Goal: Task Accomplishment & Management: Use online tool/utility

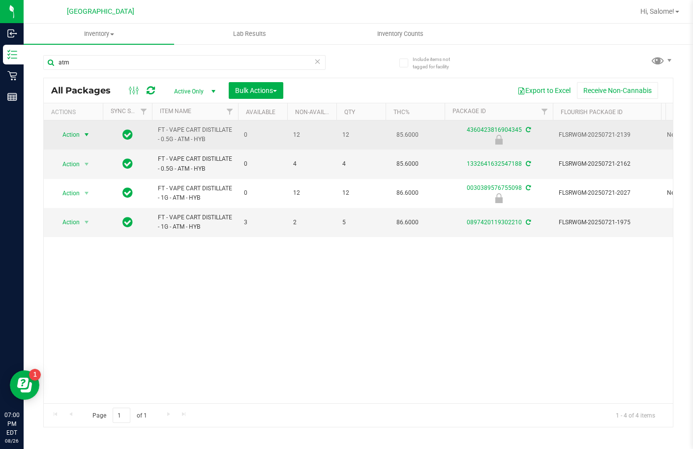
type input "atm"
click at [80, 135] on span "Action" at bounding box center [67, 135] width 27 height 14
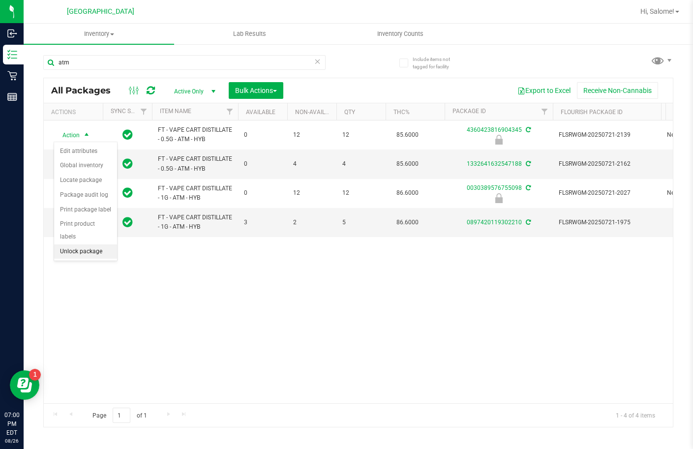
click at [102, 244] on li "Unlock package" at bounding box center [85, 251] width 63 height 15
click at [158, 75] on div "atm" at bounding box center [184, 66] width 282 height 23
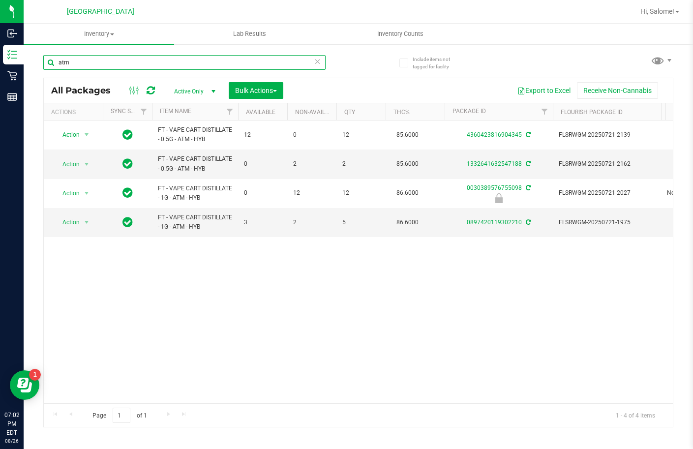
click at [163, 69] on input "atm" at bounding box center [184, 62] width 282 height 15
type input "ddf"
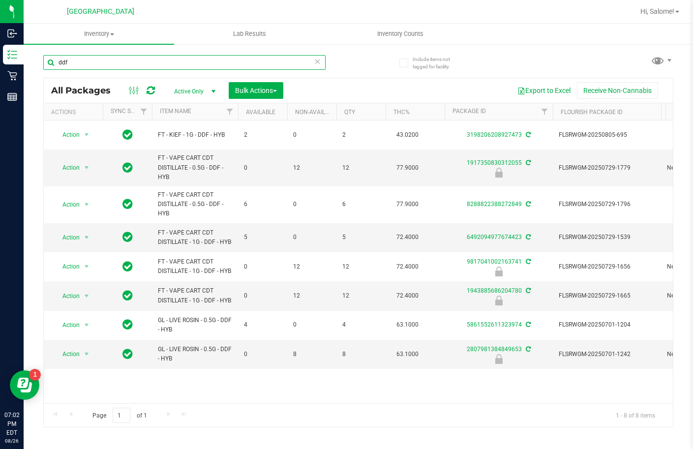
click at [234, 55] on input "ddf" at bounding box center [184, 62] width 282 height 15
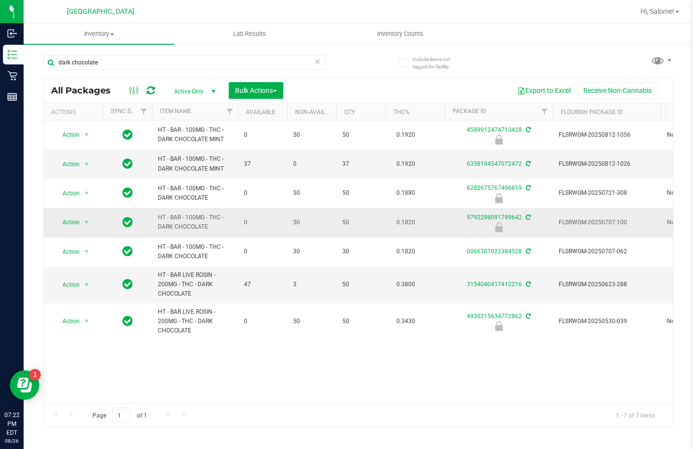
click at [198, 217] on span "HT - BAR - 100MG - THC - DARK CHOCOLATE" at bounding box center [195, 222] width 74 height 19
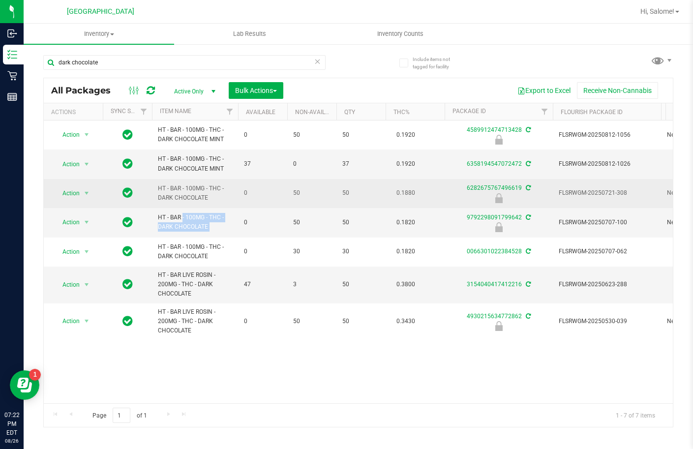
copy tr "HT - BAR - 100MG - THC - DARK CHOCOLATE"
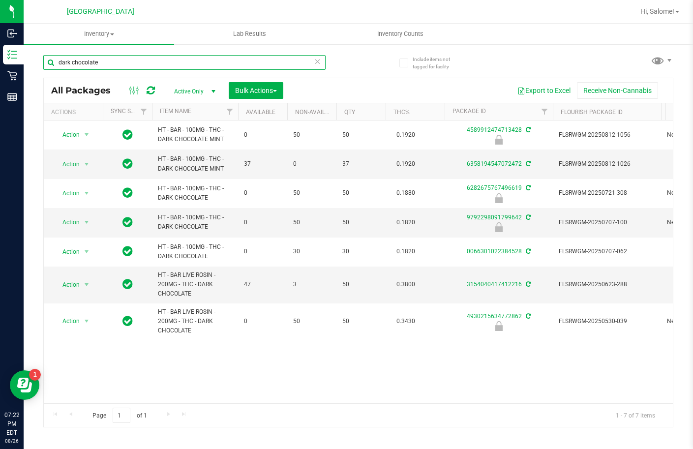
click at [240, 66] on input "dark chocolate" at bounding box center [184, 62] width 282 height 15
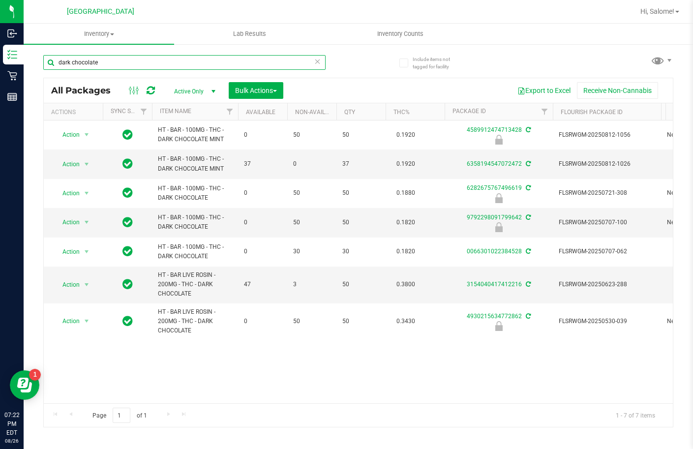
paste input "HT - BAR - 100MG - THC - DARK CHOCOLATE"
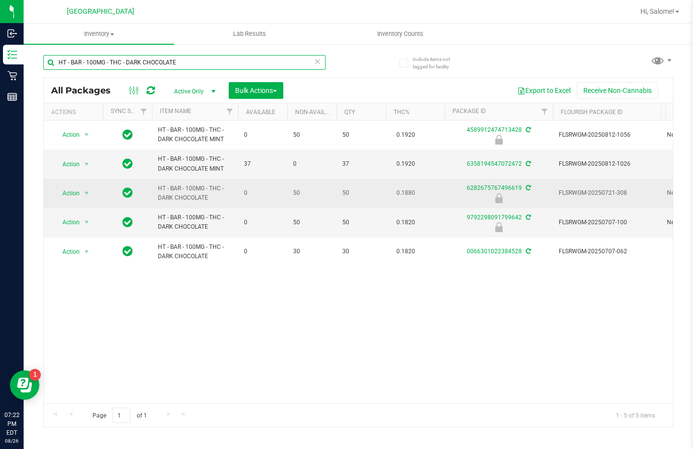
type input "HT - BAR - 100MG - THC - DARK CHOCOLATE"
click at [188, 191] on span "HT - BAR - 100MG - THC - DARK CHOCOLATE" at bounding box center [195, 193] width 74 height 19
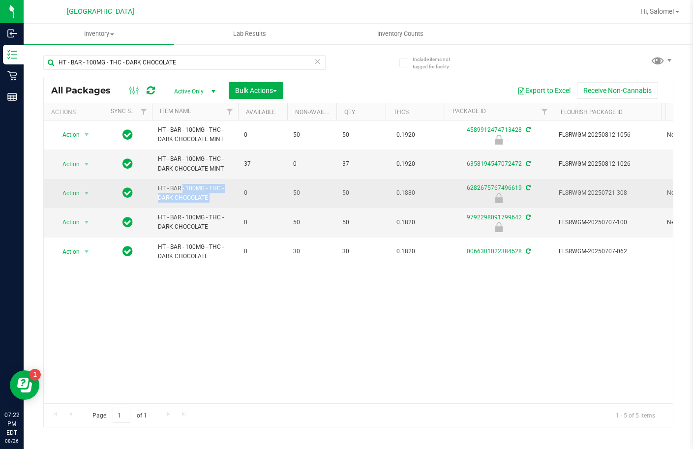
click at [188, 191] on span "HT - BAR - 100MG - THC - DARK CHOCOLATE" at bounding box center [195, 193] width 74 height 19
copy tr "HT - BAR - 100MG - THC - DARK CHOCOLATE"
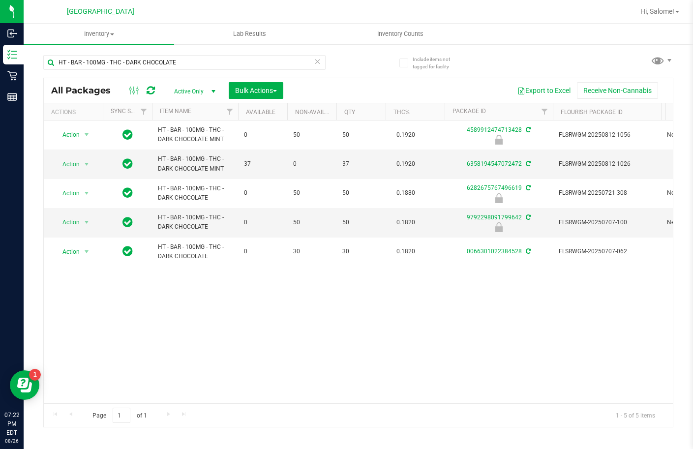
click at [203, 332] on div "Action Action Edit attributes Global inventory Locate package Package audit log…" at bounding box center [358, 261] width 629 height 283
click at [78, 221] on span "Action" at bounding box center [67, 222] width 27 height 14
click at [94, 332] on li "Unlock package" at bounding box center [85, 339] width 63 height 15
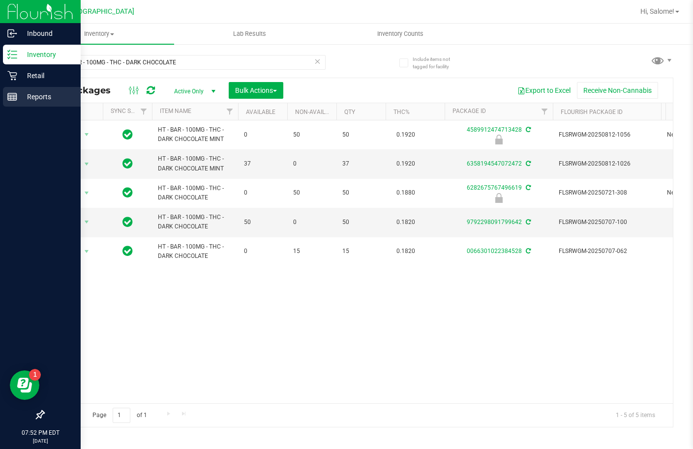
click at [18, 103] on div "Reports" at bounding box center [42, 97] width 78 height 20
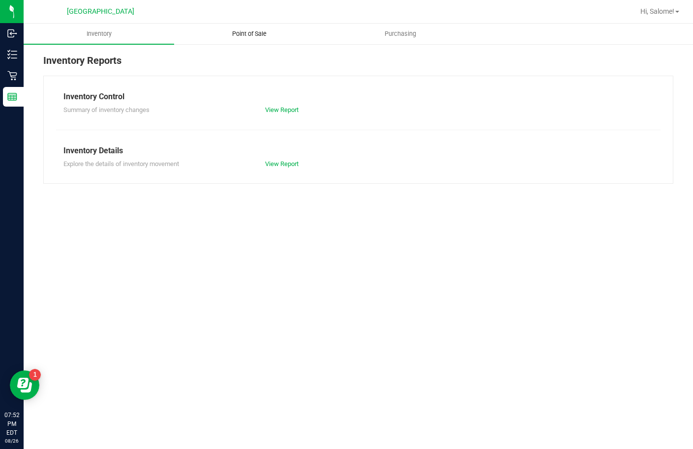
click at [240, 35] on span "Point of Sale" at bounding box center [249, 34] width 61 height 9
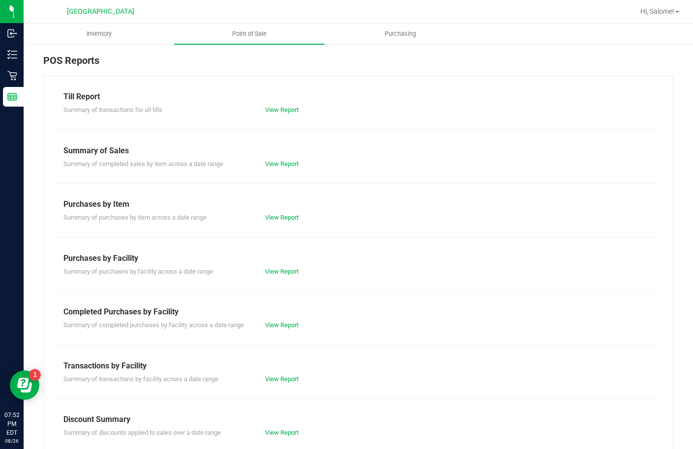
click at [280, 105] on div "View Report" at bounding box center [359, 110] width 202 height 10
click at [280, 109] on link "View Report" at bounding box center [281, 109] width 33 height 7
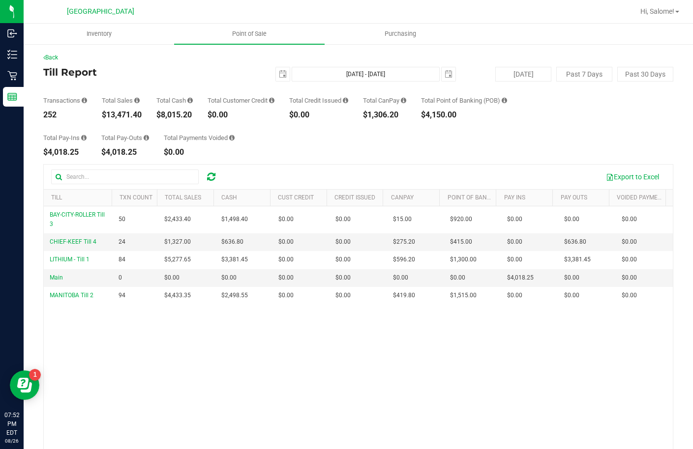
scroll to position [49, 0]
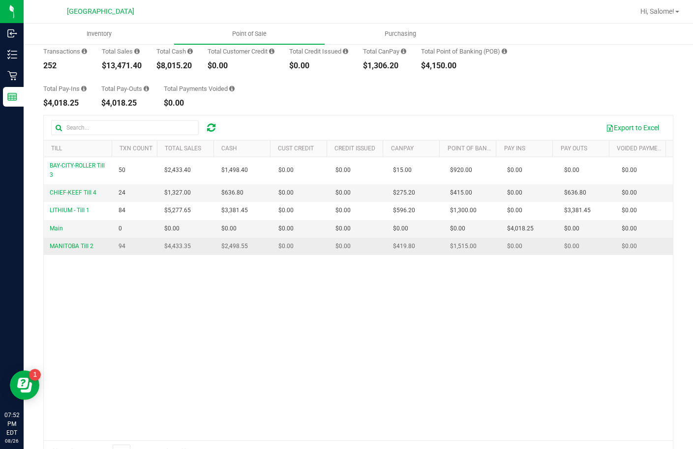
click at [236, 243] on span "$2,498.55" at bounding box center [234, 246] width 27 height 9
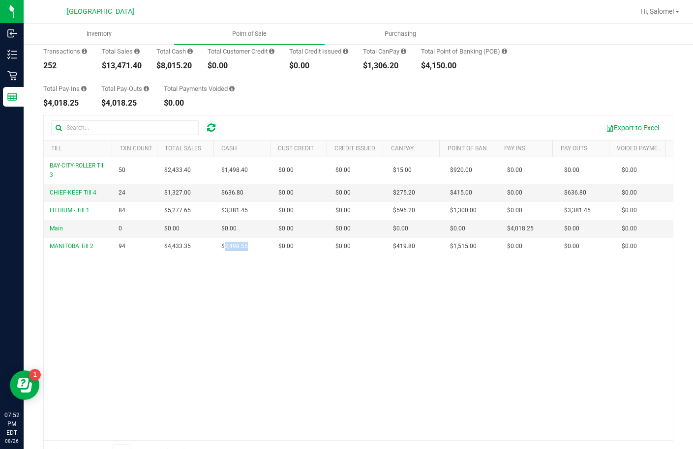
copy span "2,498.55"
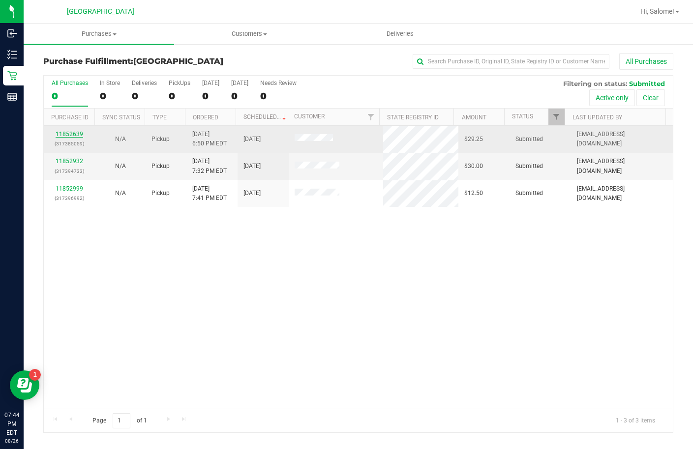
click at [73, 134] on link "11852639" at bounding box center [70, 134] width 28 height 7
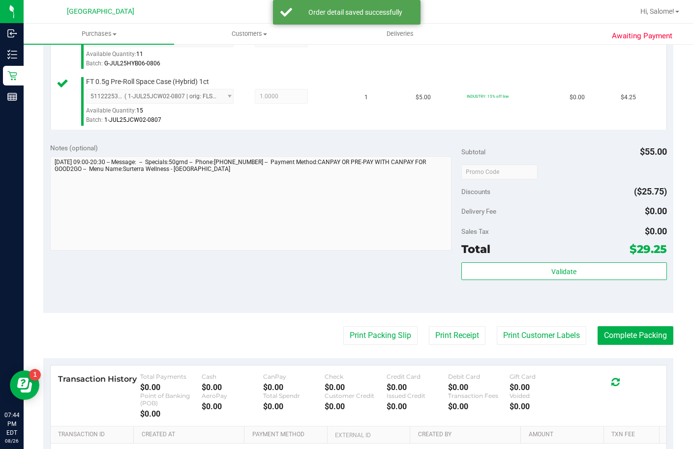
scroll to position [393, 0]
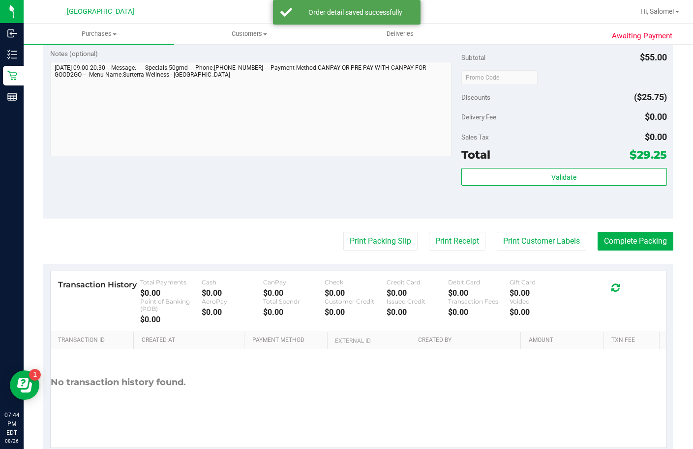
click at [508, 187] on div "Validate" at bounding box center [564, 177] width 206 height 19
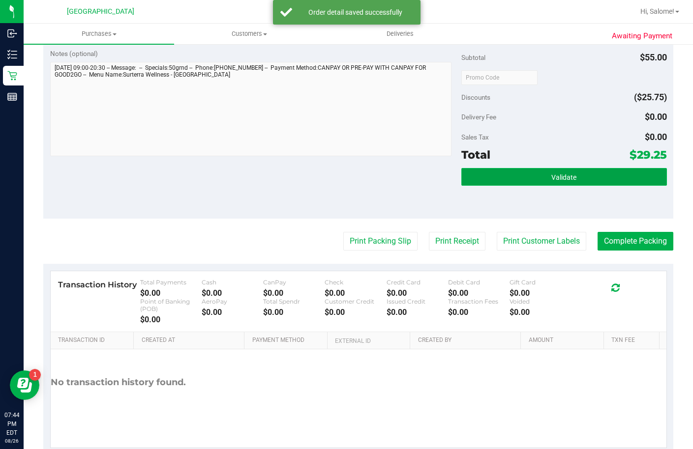
click at [508, 186] on button "Validate" at bounding box center [564, 177] width 206 height 18
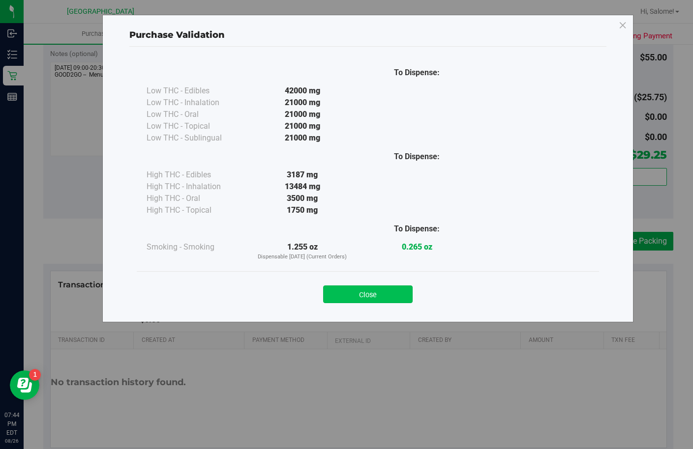
drag, startPoint x: 374, startPoint y: 303, endPoint x: 375, endPoint y: 294, distance: 9.4
click at [373, 303] on div "Close" at bounding box center [368, 291] width 462 height 40
click at [378, 291] on button "Close" at bounding box center [367, 295] width 89 height 18
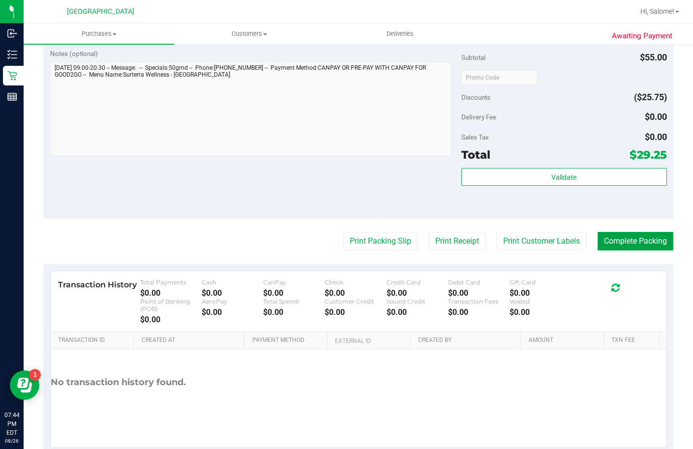
click at [634, 251] on button "Complete Packing" at bounding box center [635, 241] width 76 height 19
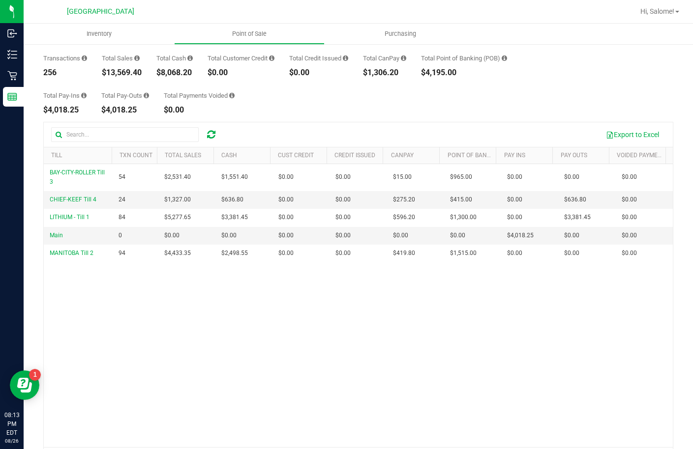
scroll to position [25, 0]
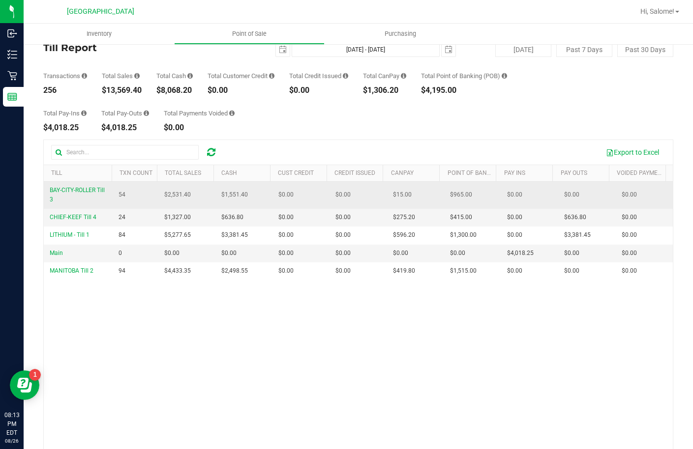
click at [235, 195] on span "$1,551.40" at bounding box center [234, 194] width 27 height 9
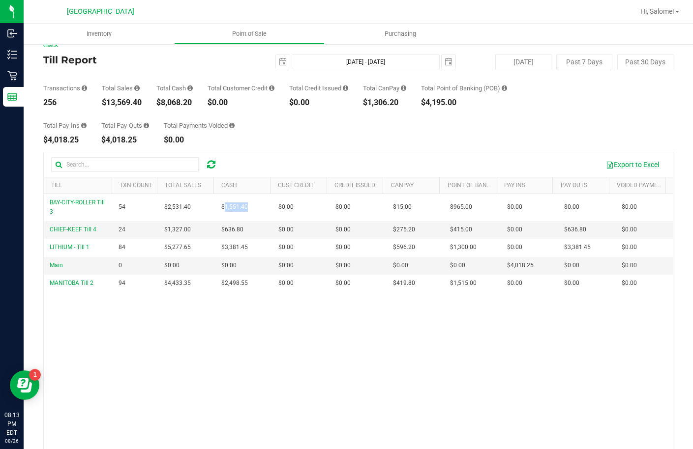
scroll to position [0, 0]
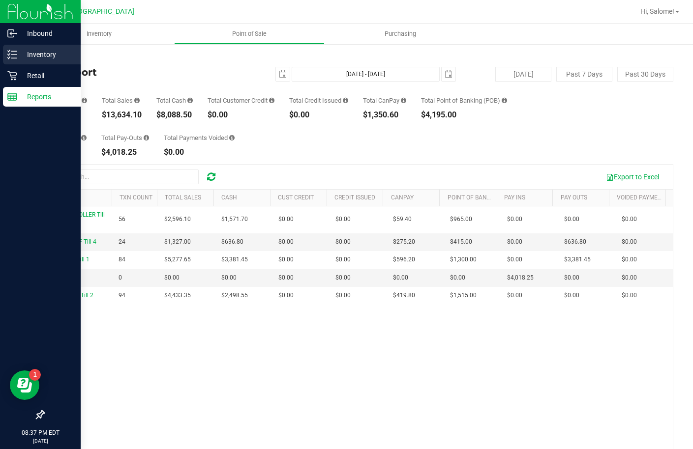
click at [35, 59] on p "Inventory" at bounding box center [46, 55] width 59 height 12
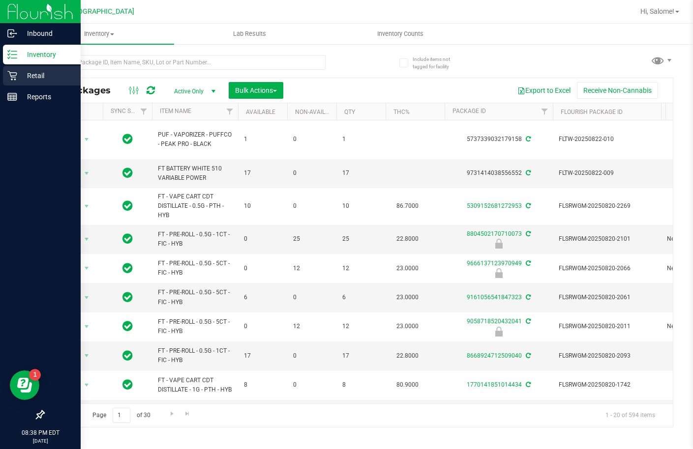
click at [37, 75] on p "Retail" at bounding box center [46, 76] width 59 height 12
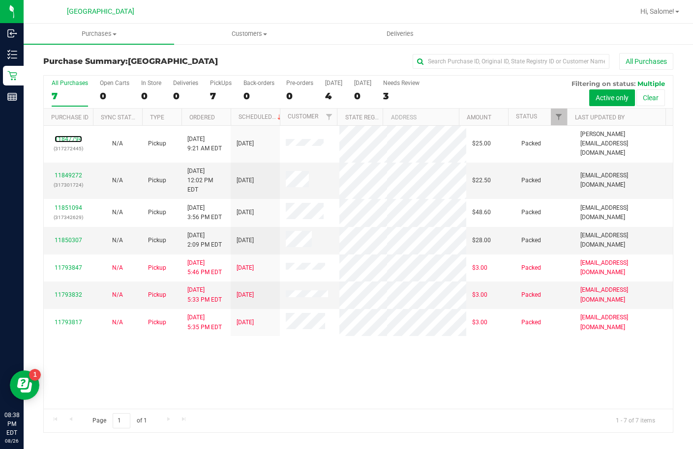
click at [77, 136] on link "11847794" at bounding box center [69, 139] width 28 height 7
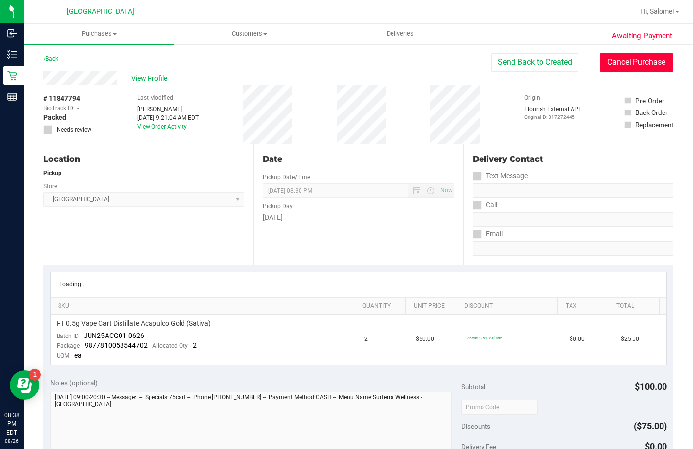
click at [614, 62] on button "Cancel Purchase" at bounding box center [636, 62] width 74 height 19
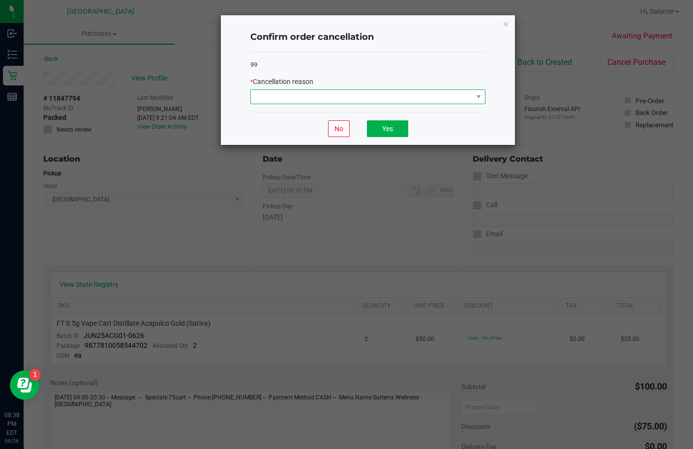
click at [383, 101] on span at bounding box center [362, 97] width 222 height 14
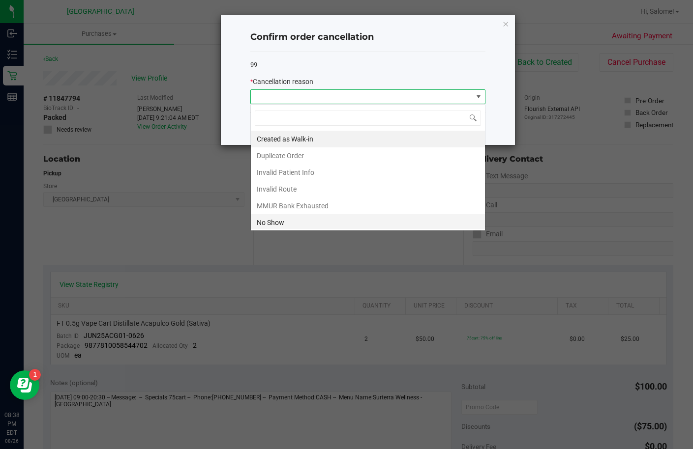
scroll to position [15, 235]
click at [318, 224] on li "No Show" at bounding box center [368, 222] width 234 height 17
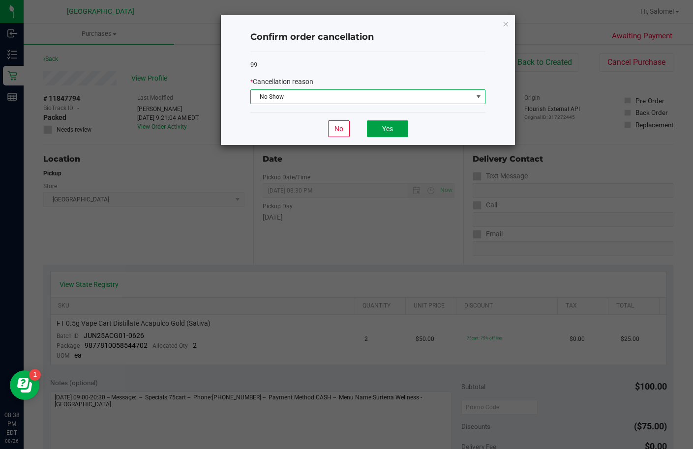
click at [391, 126] on button "Yes" at bounding box center [387, 128] width 41 height 17
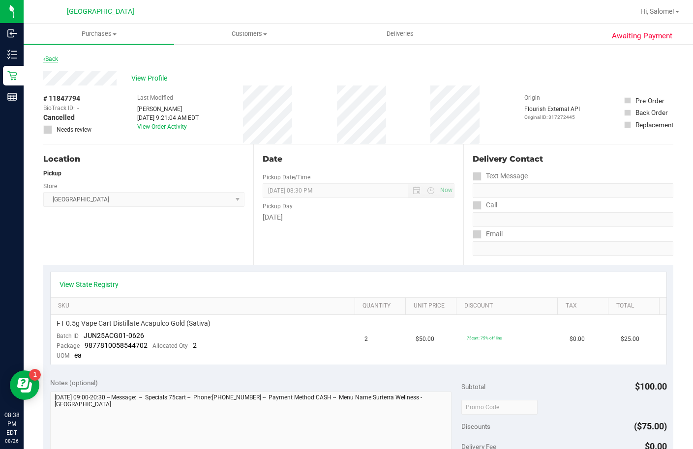
click at [57, 59] on link "Back" at bounding box center [50, 59] width 15 height 7
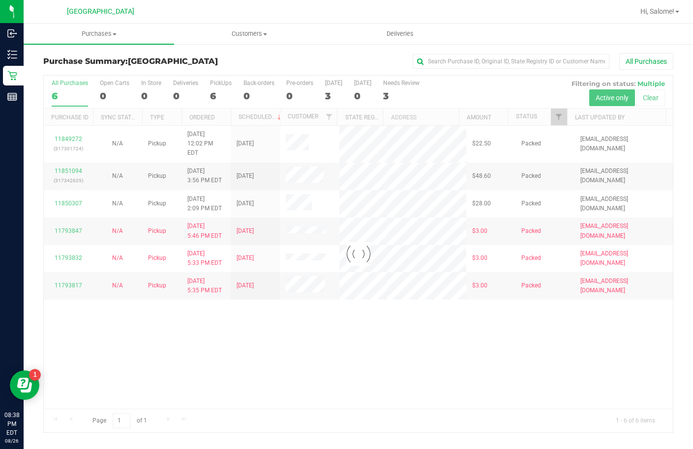
click at [75, 134] on div at bounding box center [358, 254] width 629 height 357
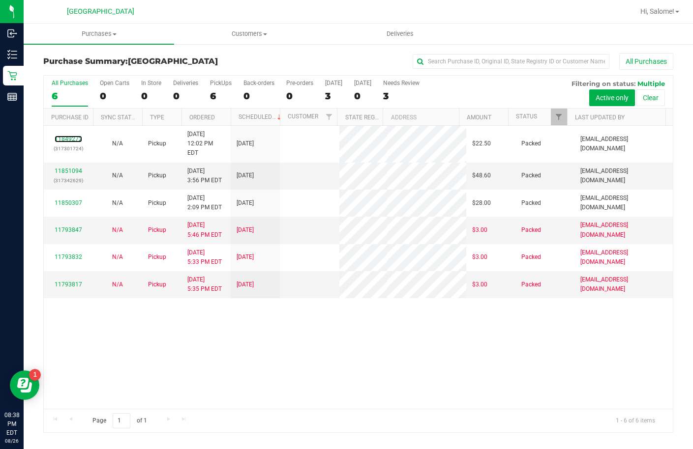
click at [70, 136] on link "11849272" at bounding box center [69, 139] width 28 height 7
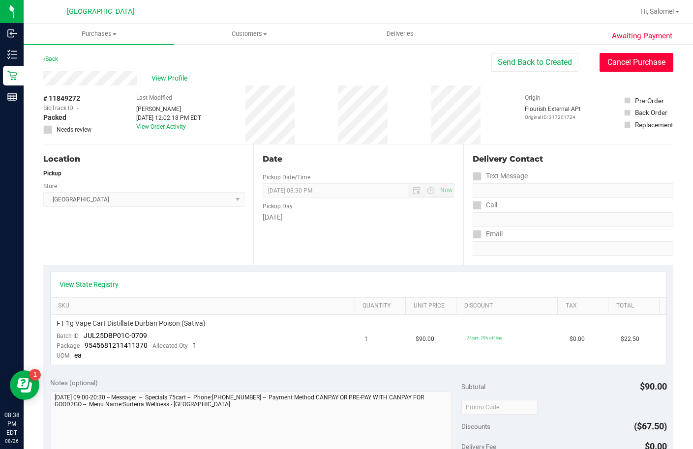
click at [610, 63] on button "Cancel Purchase" at bounding box center [636, 62] width 74 height 19
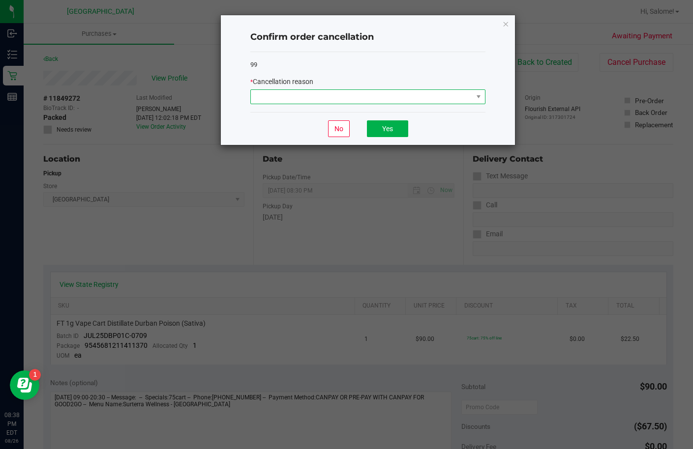
click at [435, 90] on span at bounding box center [362, 97] width 222 height 14
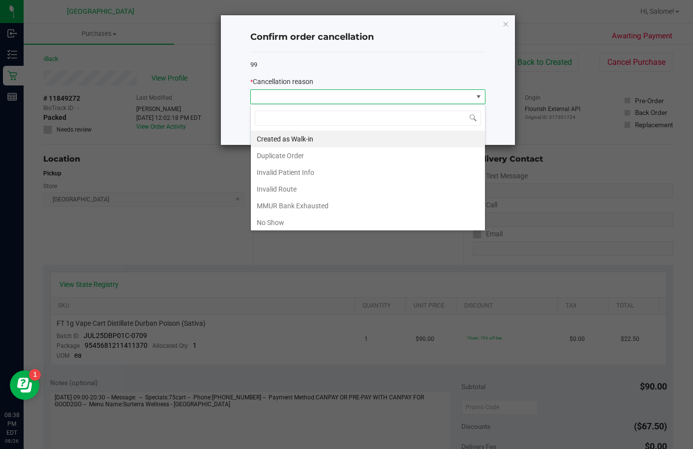
scroll to position [15, 235]
click at [293, 224] on li "No Show" at bounding box center [368, 222] width 234 height 17
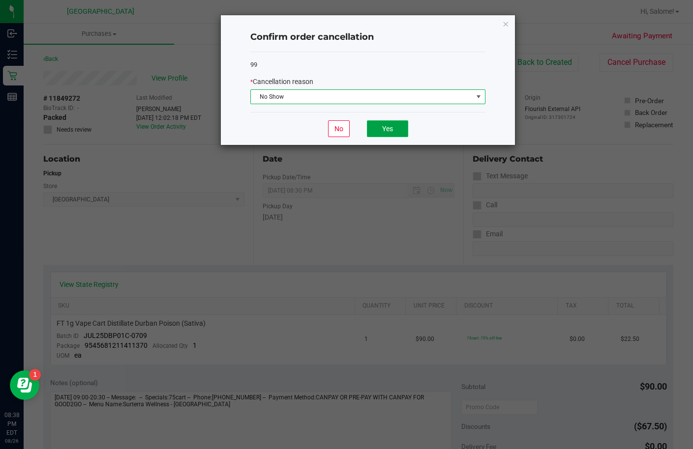
click at [386, 136] on button "Yes" at bounding box center [387, 128] width 41 height 17
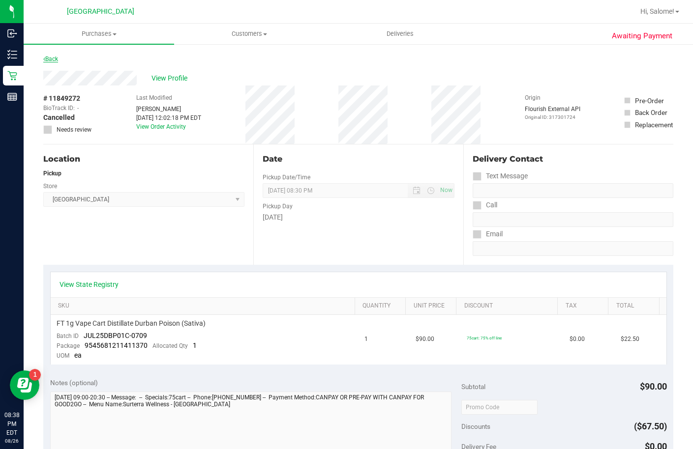
click at [49, 58] on link "Back" at bounding box center [50, 59] width 15 height 7
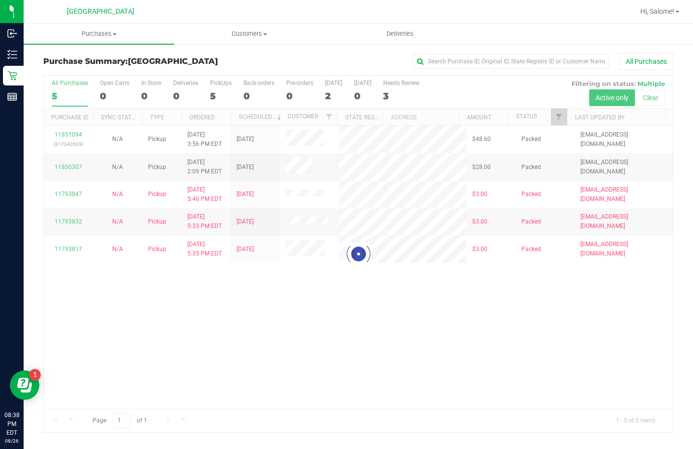
click at [74, 135] on div at bounding box center [358, 254] width 629 height 357
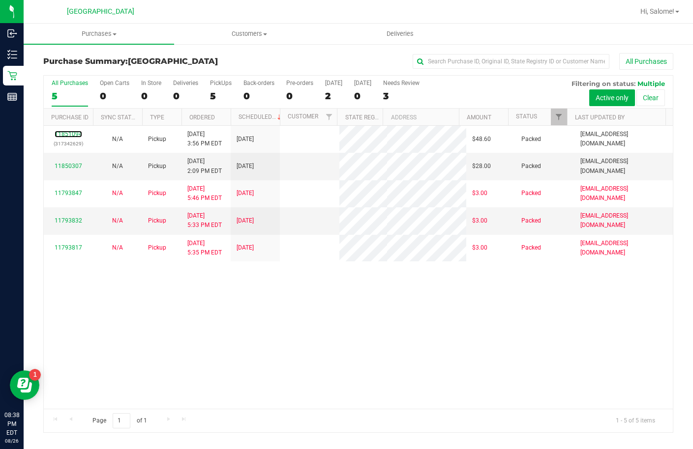
click at [67, 135] on link "11851094" at bounding box center [69, 134] width 28 height 7
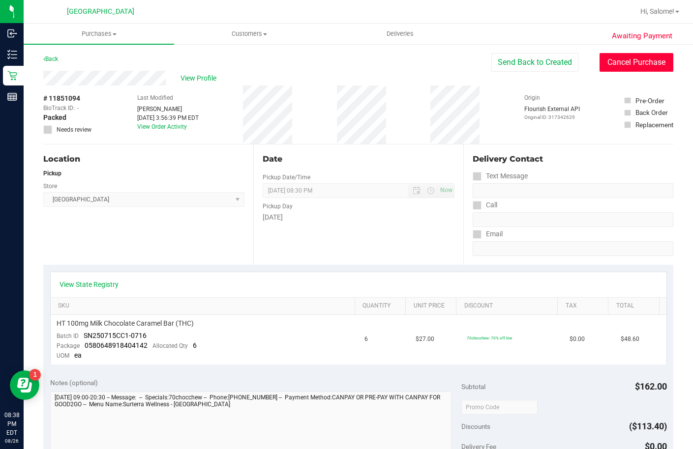
click at [630, 56] on button "Cancel Purchase" at bounding box center [636, 62] width 74 height 19
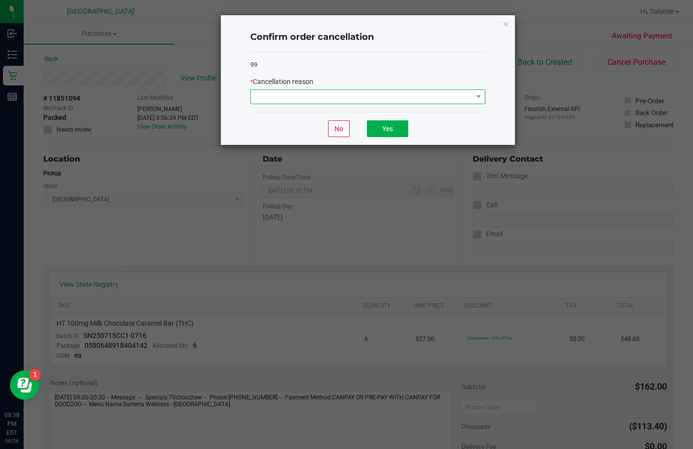
click at [388, 98] on span at bounding box center [362, 97] width 222 height 14
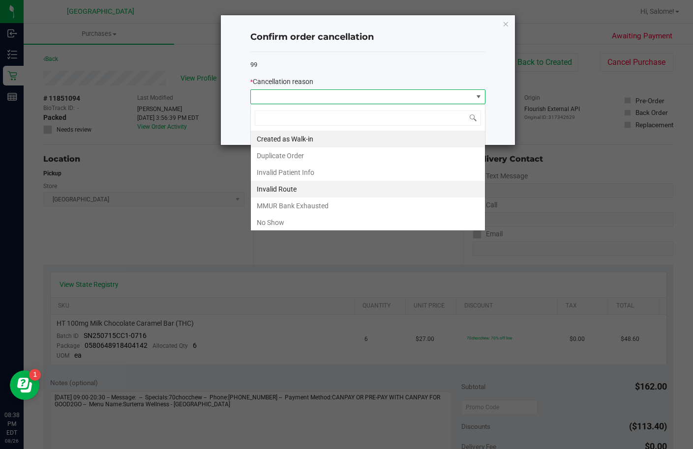
scroll to position [15, 235]
click at [300, 229] on div "Created as Walk-in Duplicate Order Invalid Patient Info Invalid Route MMUR Bank…" at bounding box center [367, 167] width 235 height 127
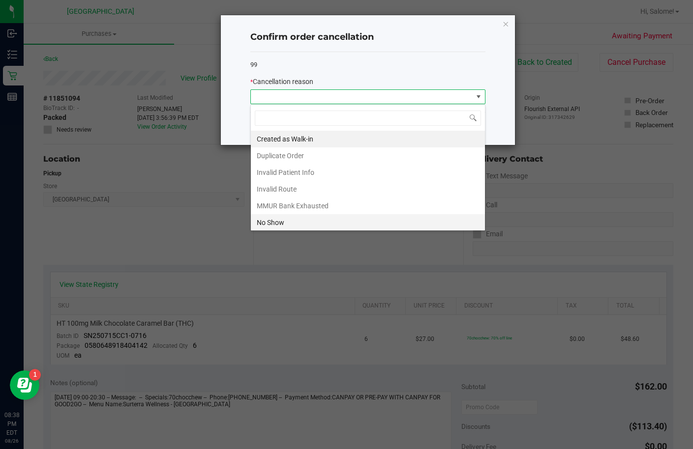
click at [302, 218] on li "No Show" at bounding box center [368, 222] width 234 height 17
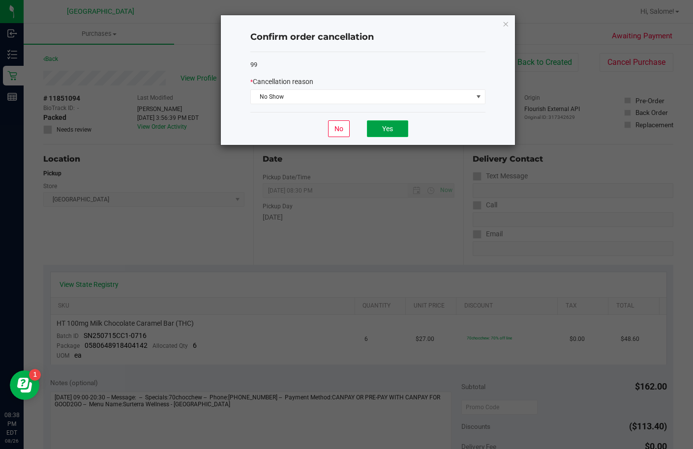
click at [401, 128] on button "Yes" at bounding box center [387, 128] width 41 height 17
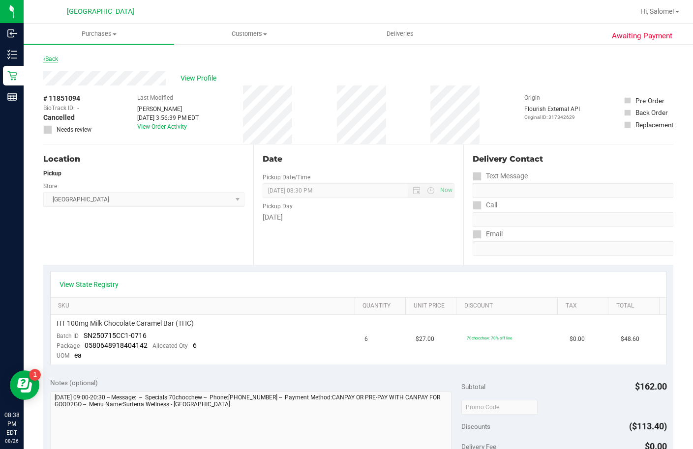
click at [49, 59] on link "Back" at bounding box center [50, 59] width 15 height 7
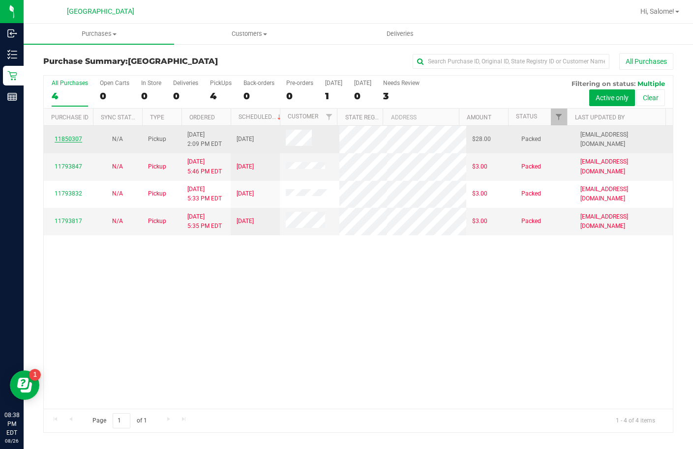
click at [78, 143] on link "11850307" at bounding box center [69, 139] width 28 height 7
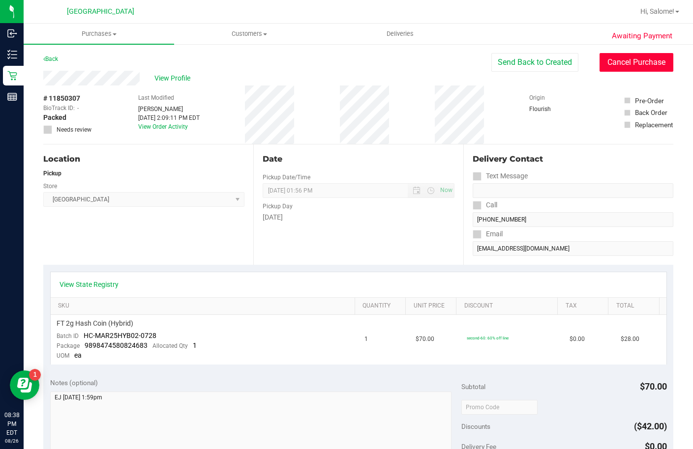
click at [640, 60] on button "Cancel Purchase" at bounding box center [636, 62] width 74 height 19
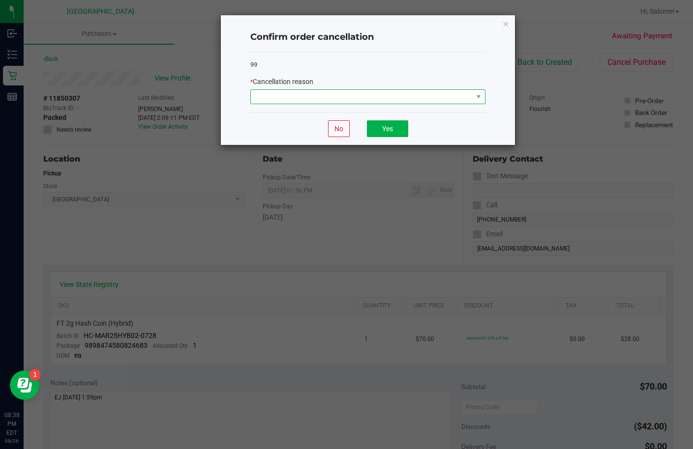
click at [362, 92] on span at bounding box center [362, 97] width 222 height 14
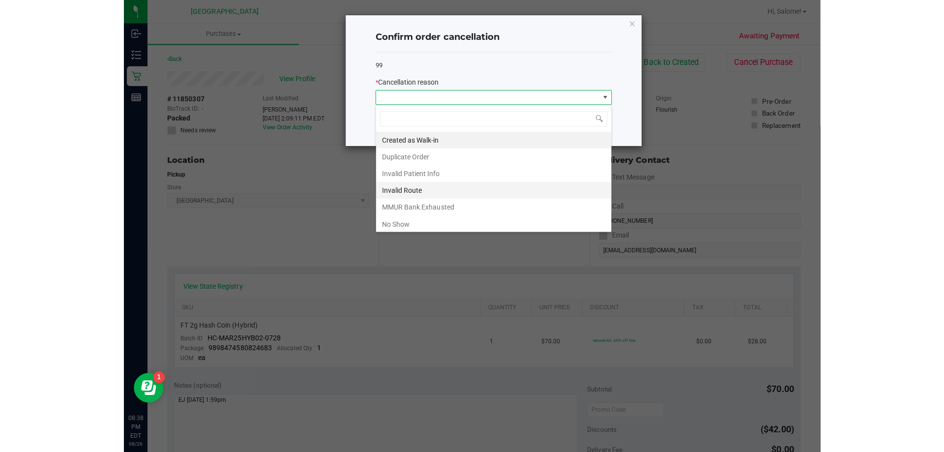
scroll to position [15, 235]
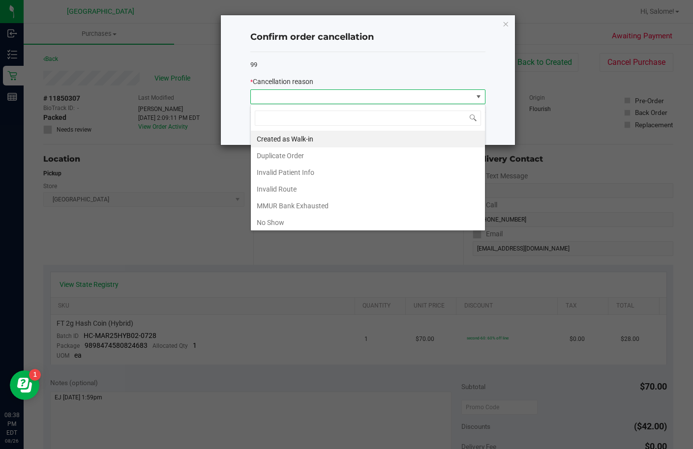
drag, startPoint x: 288, startPoint y: 221, endPoint x: 333, endPoint y: 207, distance: 46.7
click at [288, 221] on li "No Show" at bounding box center [368, 222] width 234 height 17
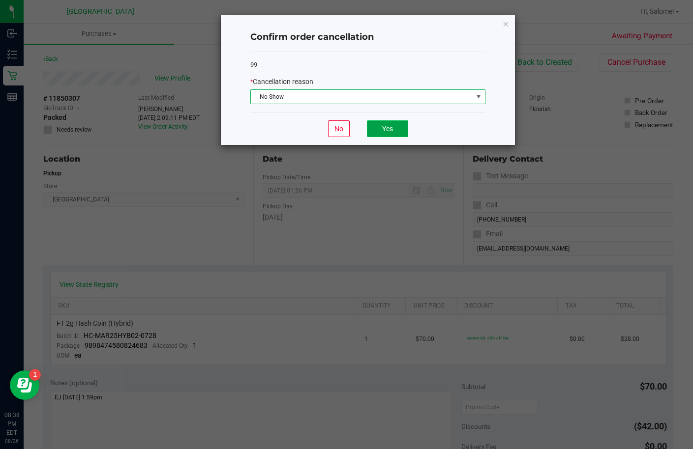
click at [397, 122] on button "Yes" at bounding box center [387, 128] width 41 height 17
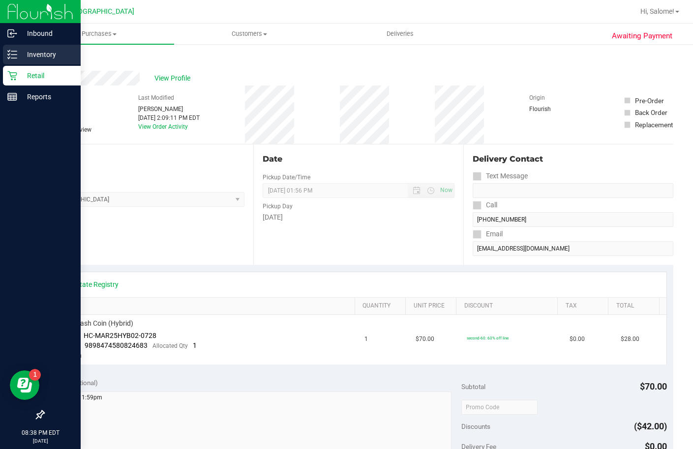
click at [27, 62] on div "Inventory" at bounding box center [42, 55] width 78 height 20
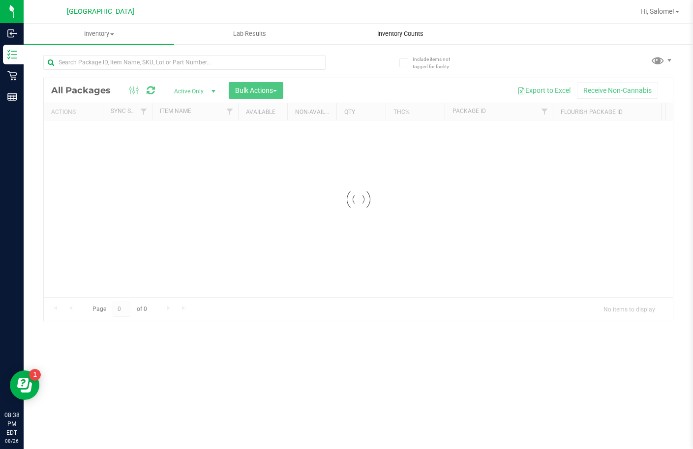
click at [412, 36] on span "Inventory Counts" at bounding box center [400, 34] width 73 height 9
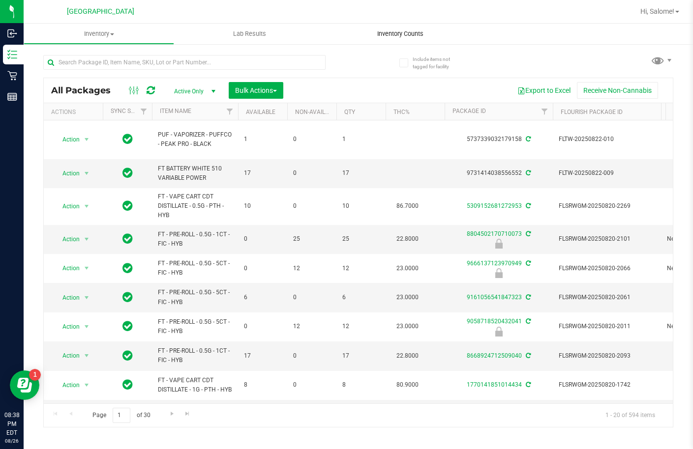
click at [425, 36] on span "Inventory Counts" at bounding box center [400, 34] width 73 height 9
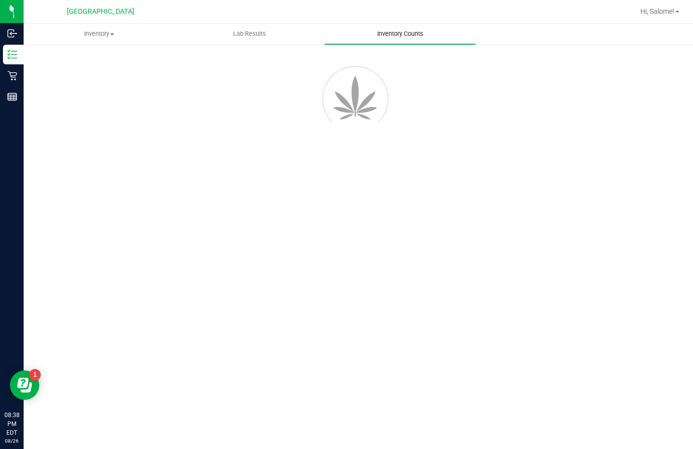
click at [417, 36] on span "Inventory Counts" at bounding box center [400, 34] width 73 height 9
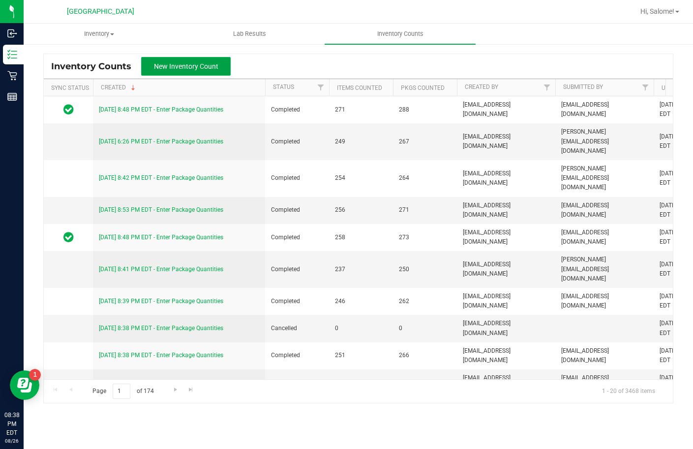
click at [214, 63] on span "New Inventory Count" at bounding box center [186, 66] width 64 height 8
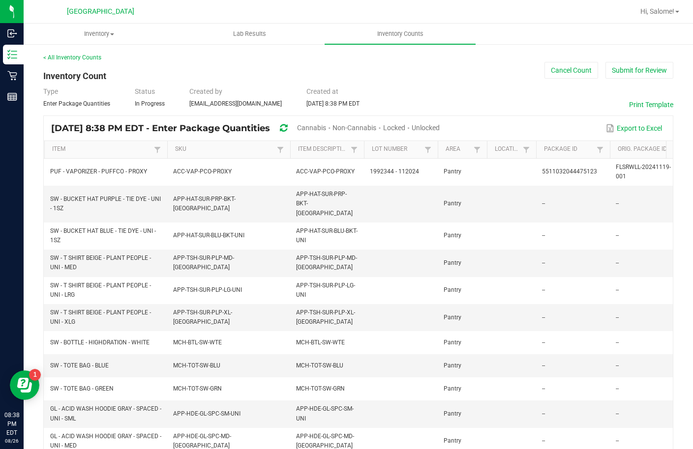
click at [440, 124] on span "Unlocked" at bounding box center [426, 128] width 28 height 8
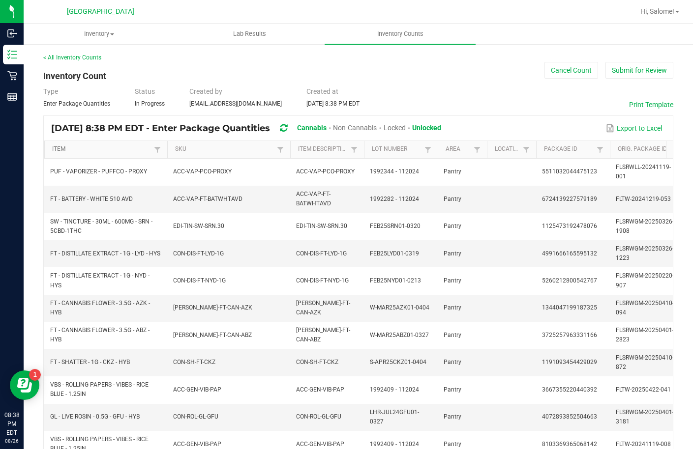
click at [66, 148] on link "Item" at bounding box center [101, 150] width 99 height 8
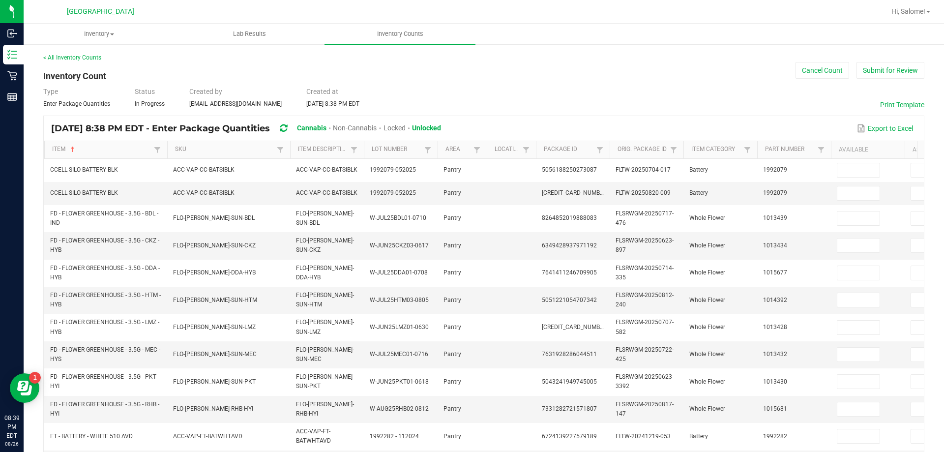
click at [441, 125] on span "Unlocked" at bounding box center [426, 128] width 29 height 8
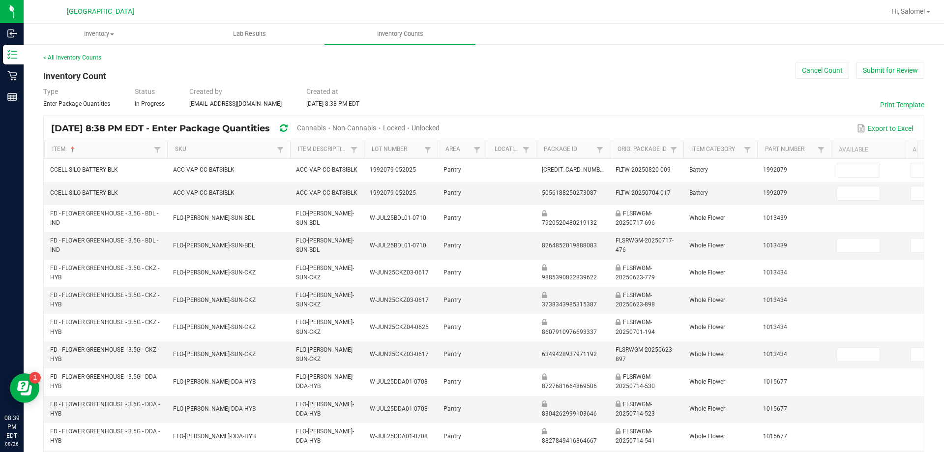
click at [440, 125] on span "Unlocked" at bounding box center [426, 128] width 28 height 8
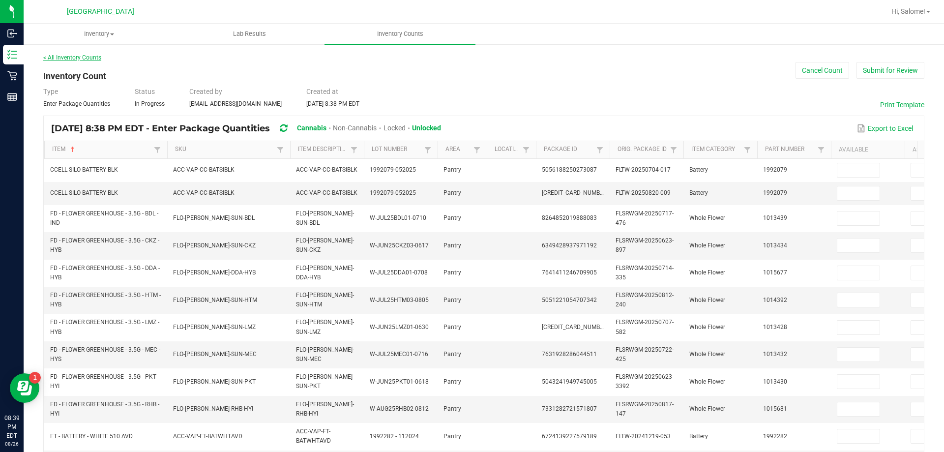
click at [86, 57] on link "< All Inventory Counts" at bounding box center [72, 57] width 58 height 7
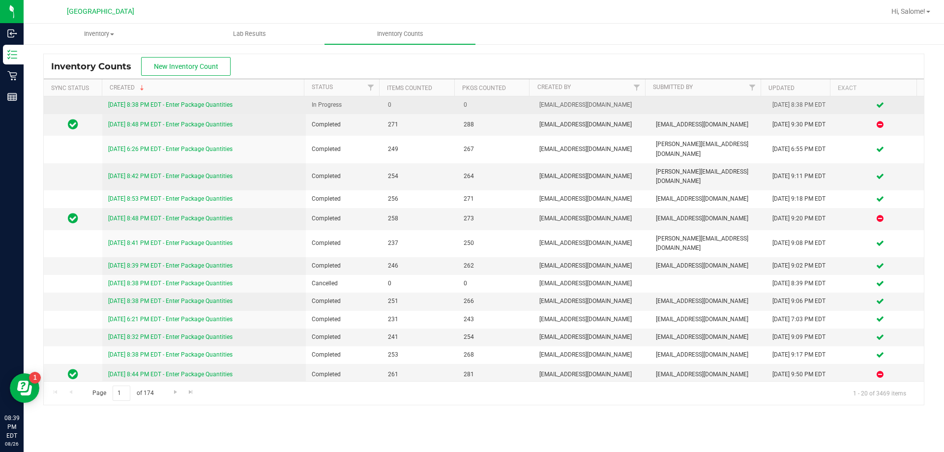
click at [210, 101] on link "8/26/25 8:38 PM EDT - Enter Package Quantities" at bounding box center [170, 104] width 124 height 7
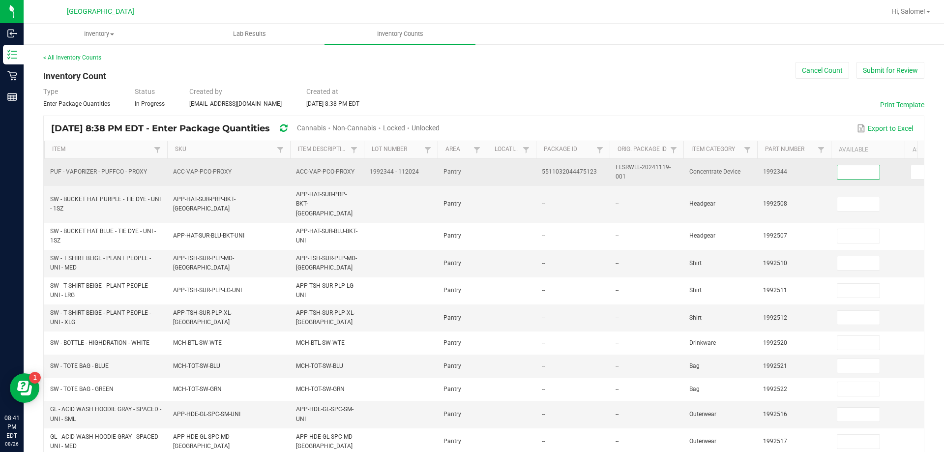
click at [692, 172] on input at bounding box center [858, 172] width 42 height 14
type input "15"
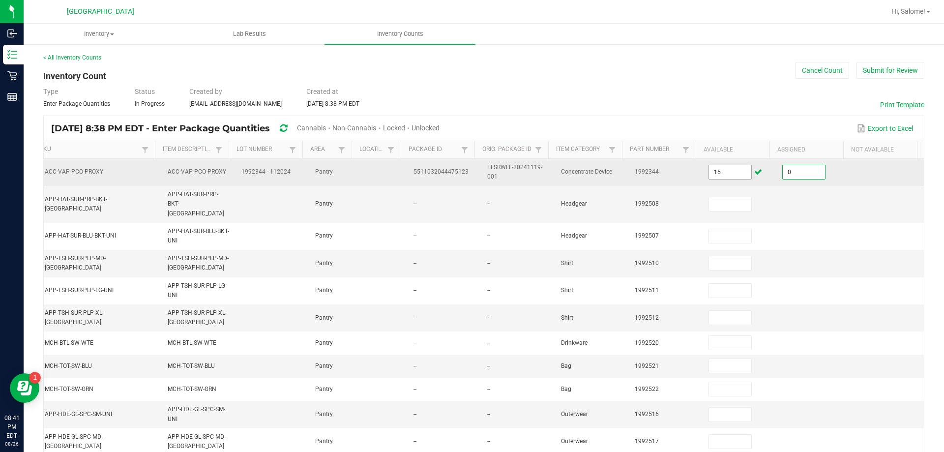
type input "0"
click at [692, 172] on input "15" at bounding box center [730, 172] width 42 height 14
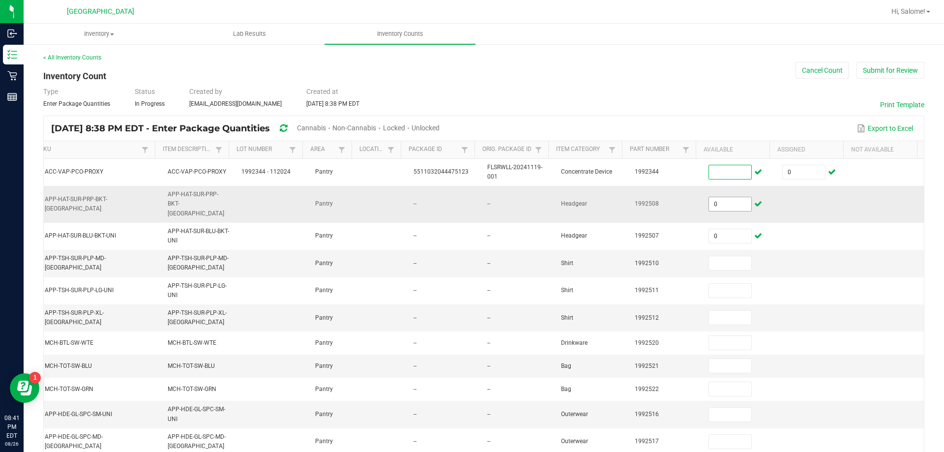
click at [692, 200] on input "0" at bounding box center [730, 204] width 42 height 14
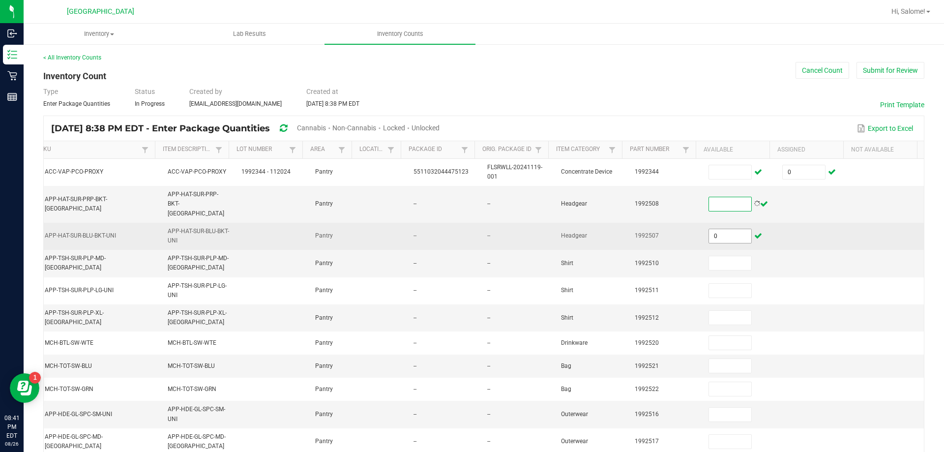
click at [692, 229] on input "0" at bounding box center [730, 236] width 42 height 14
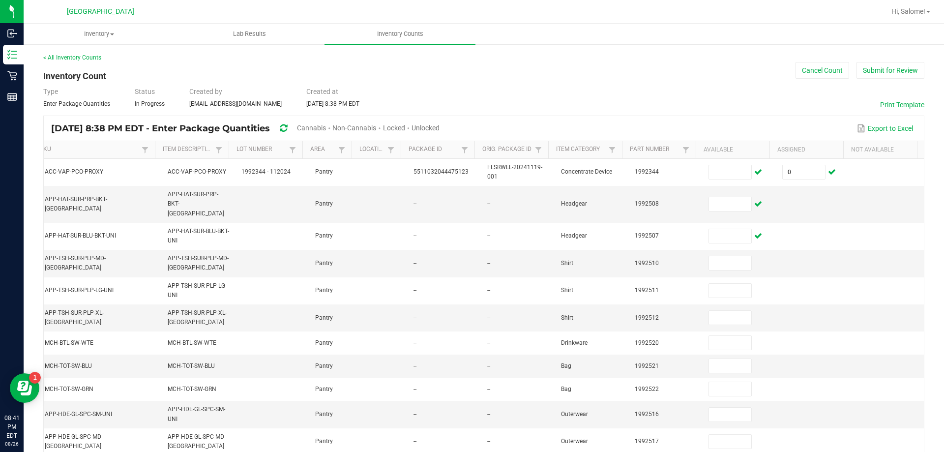
click at [440, 126] on span "Unlocked" at bounding box center [426, 128] width 28 height 8
type input "15"
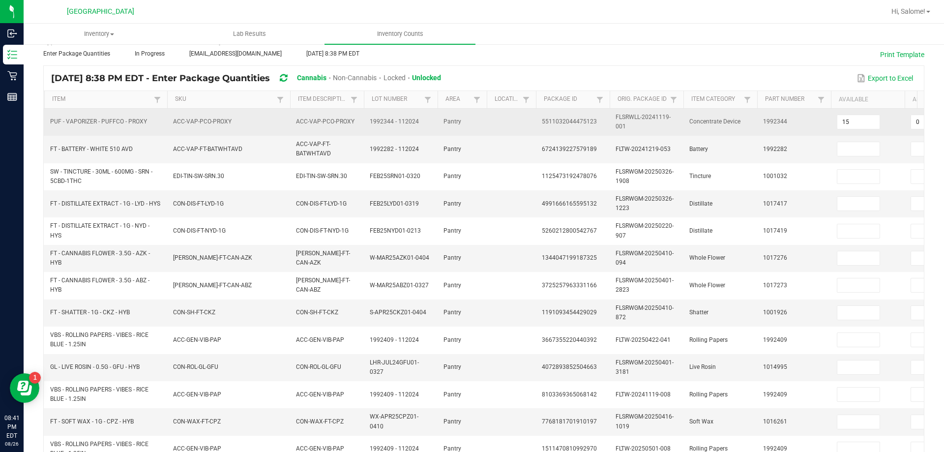
scroll to position [48, 0]
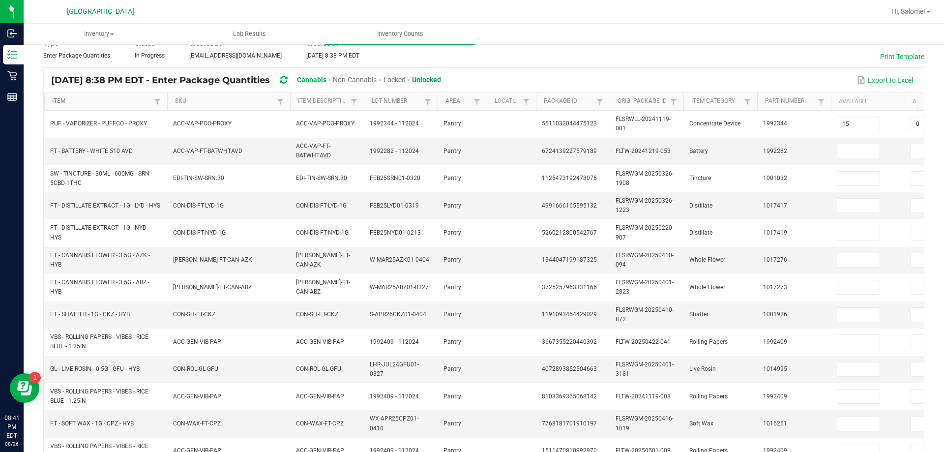
click at [59, 102] on link "Item" at bounding box center [101, 101] width 99 height 8
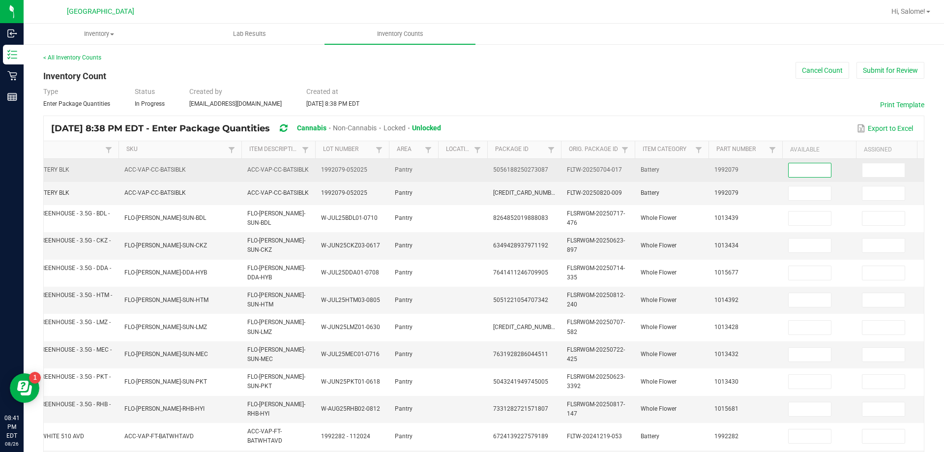
click at [692, 173] on input at bounding box center [810, 170] width 42 height 14
type input "15"
type input "0"
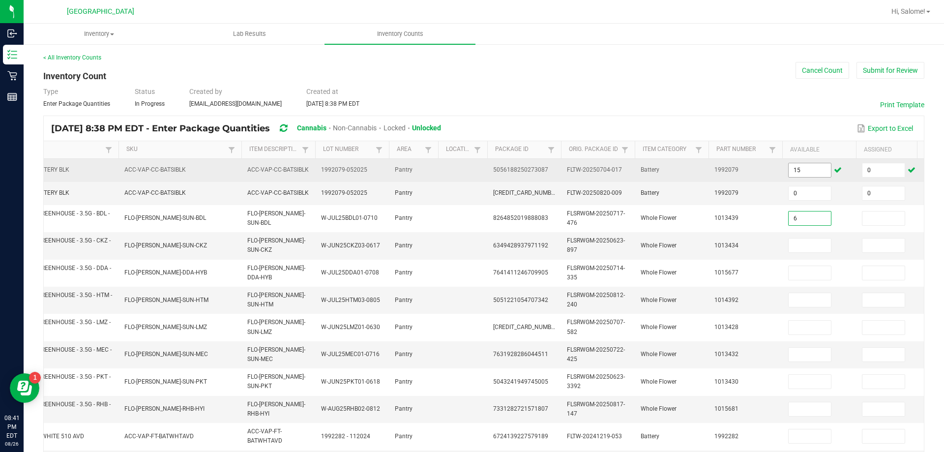
type input "6"
type input "0"
type input "6"
type input "0"
type input "13"
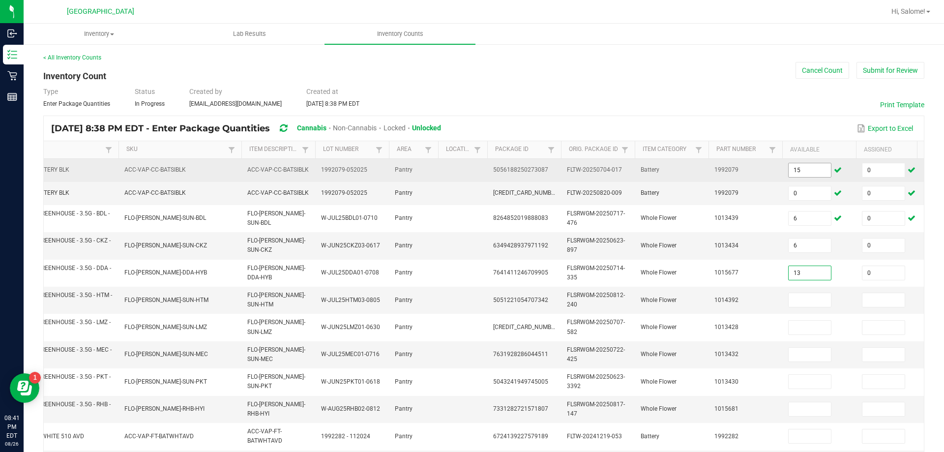
type input "0"
type input "13"
type input "0"
type input "10"
type input "0"
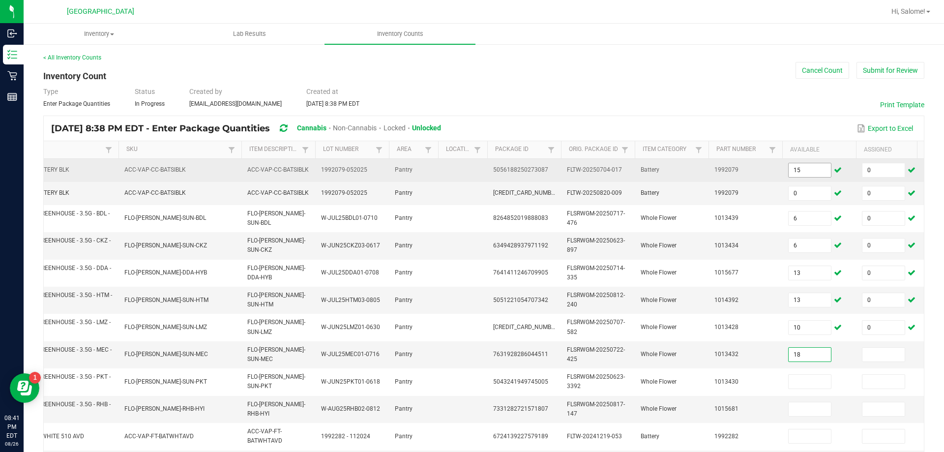
type input "18"
type input "0"
type input "1"
type input "0"
type input "18"
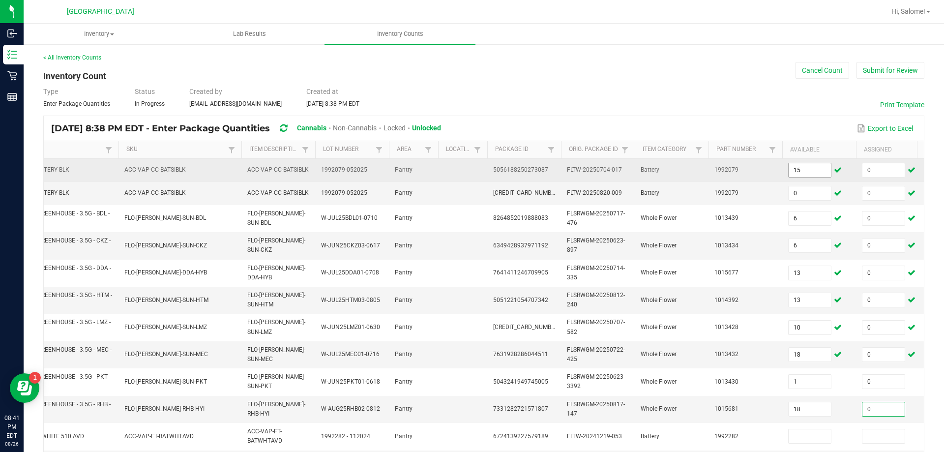
type input "0"
type input "2"
type input "0"
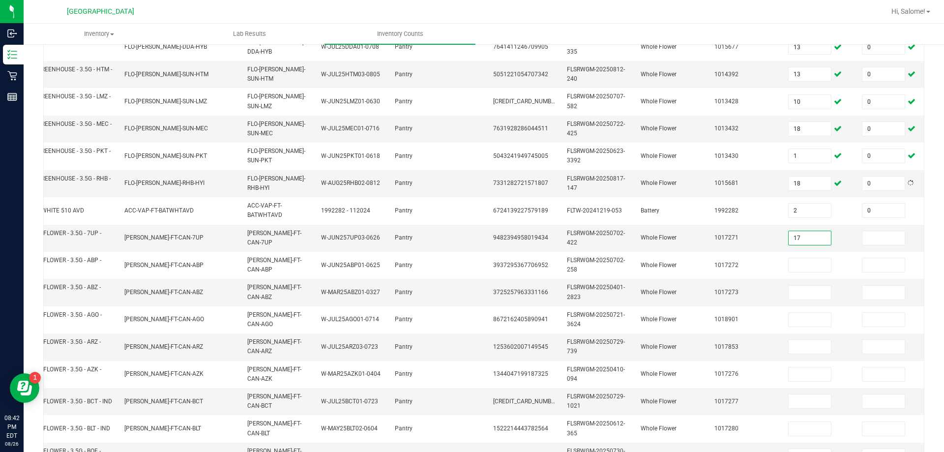
type input "17"
type input "0"
type input "13"
type input "0"
type input "2"
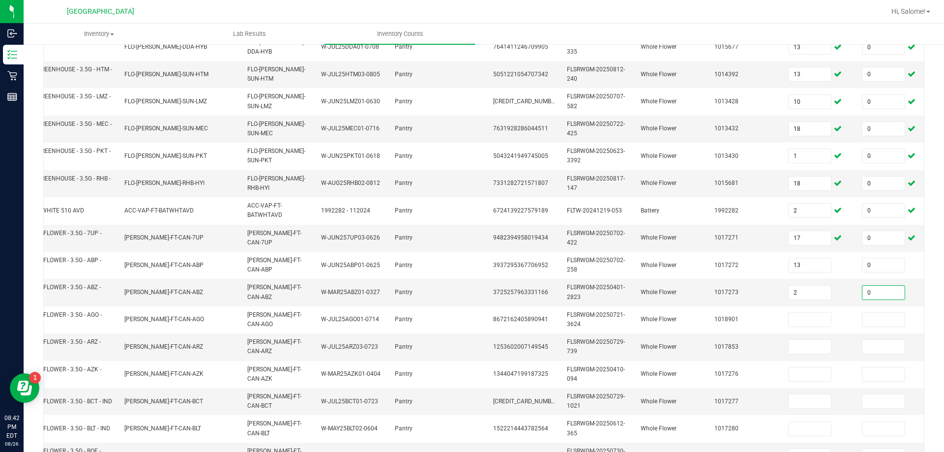
type input "0"
type input "15"
type input "0"
type input "18"
type input "0"
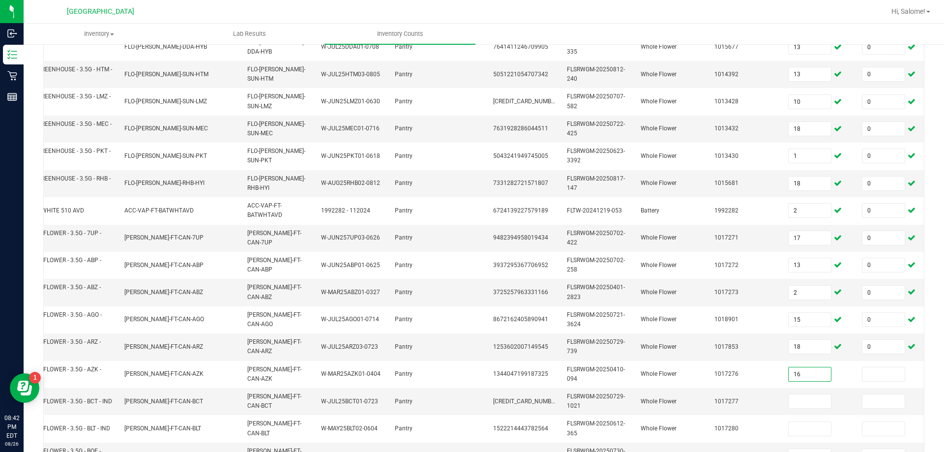
type input "16"
type input "0"
type input "20"
type input "0"
type input "11"
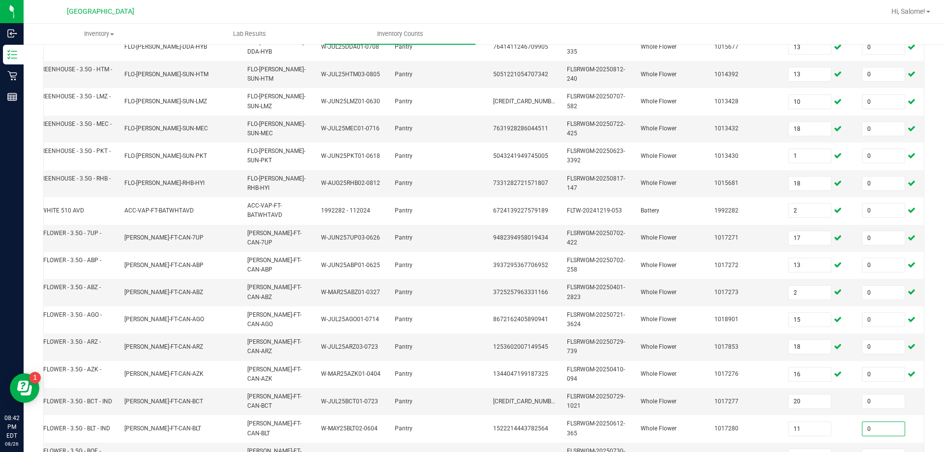
type input "0"
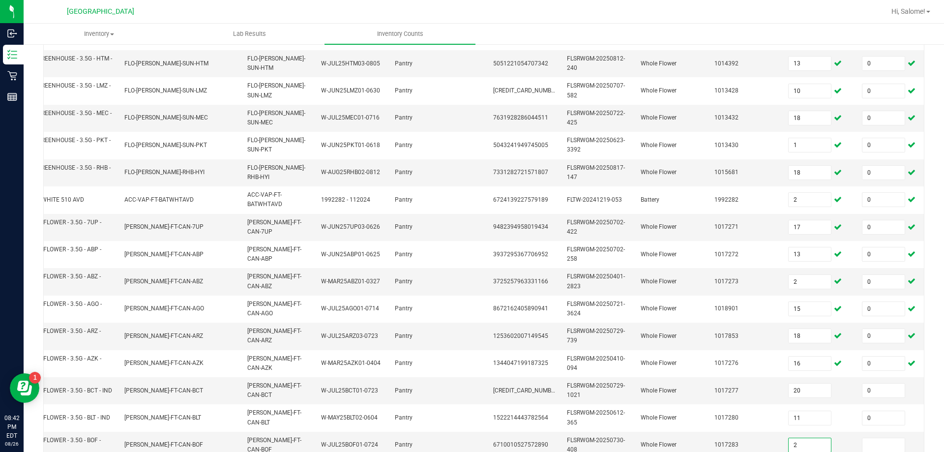
type input "2"
type input "0"
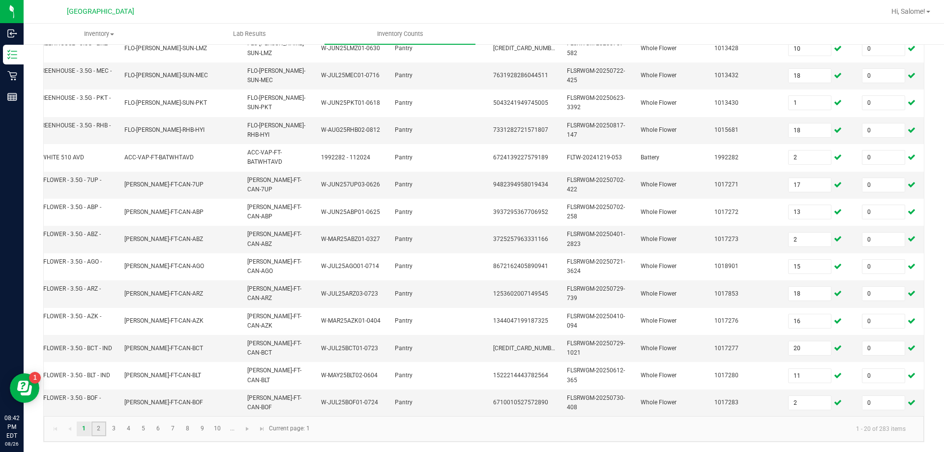
click at [103, 430] on link "2" at bounding box center [98, 428] width 14 height 15
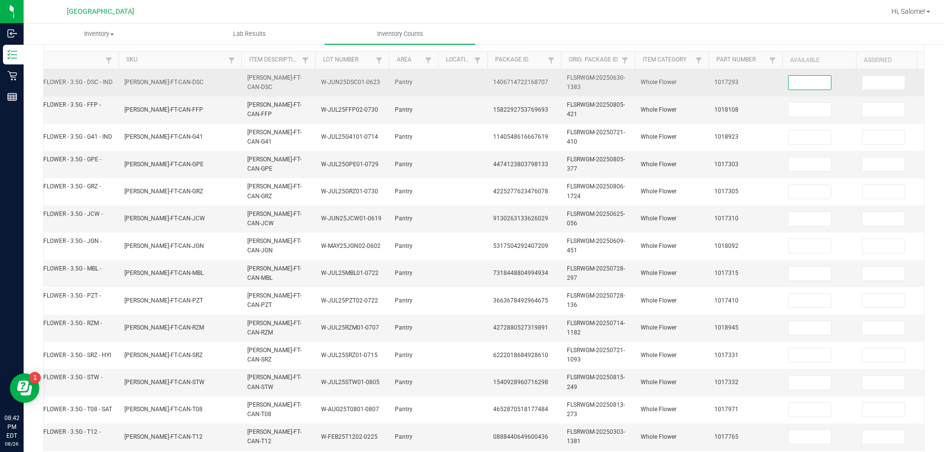
click at [692, 84] on input at bounding box center [810, 83] width 42 height 14
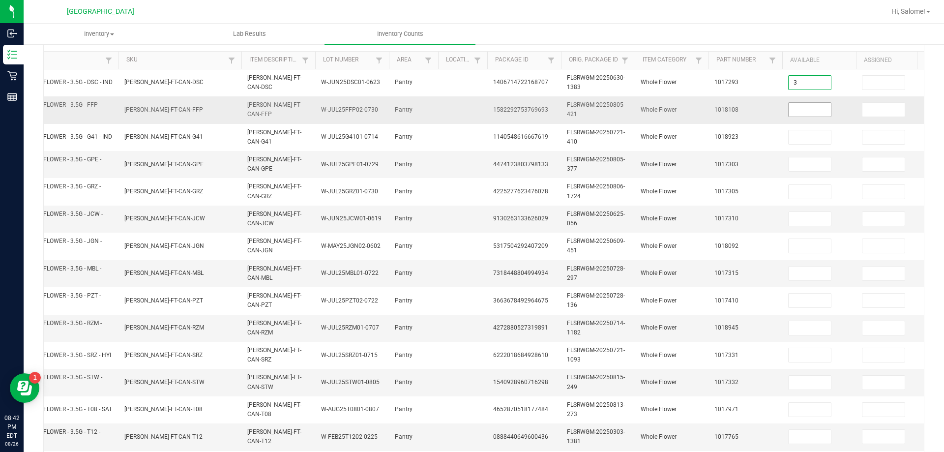
type input "3"
type input "0"
type input "10"
type input "0"
type input "13"
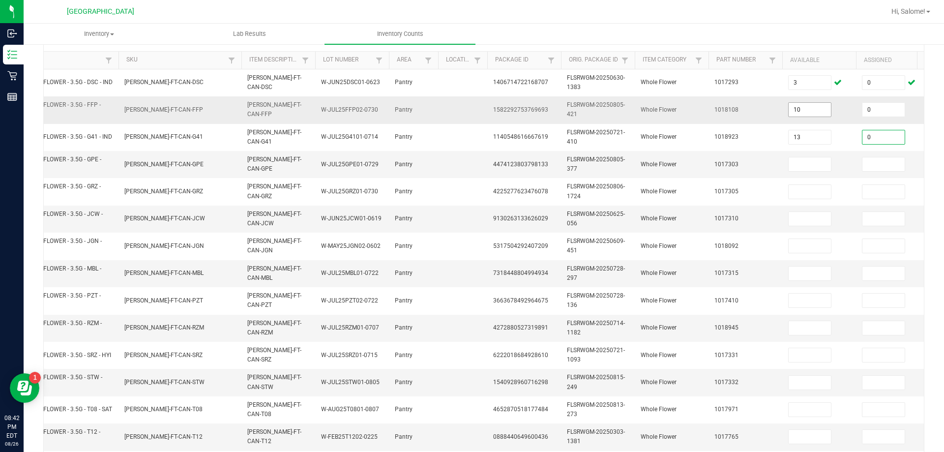
type input "0"
type input "1"
type input "0"
type input "3"
type input "0"
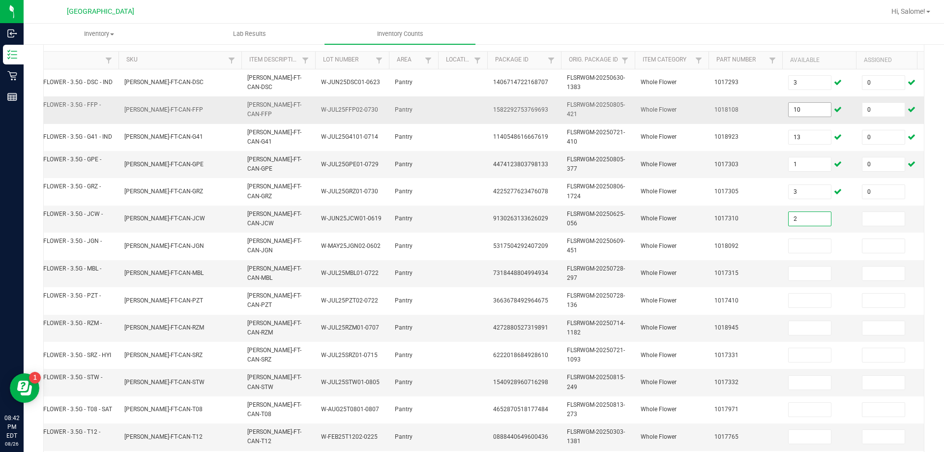
type input "2"
type input "0"
type input "12"
type input "0"
type input "9"
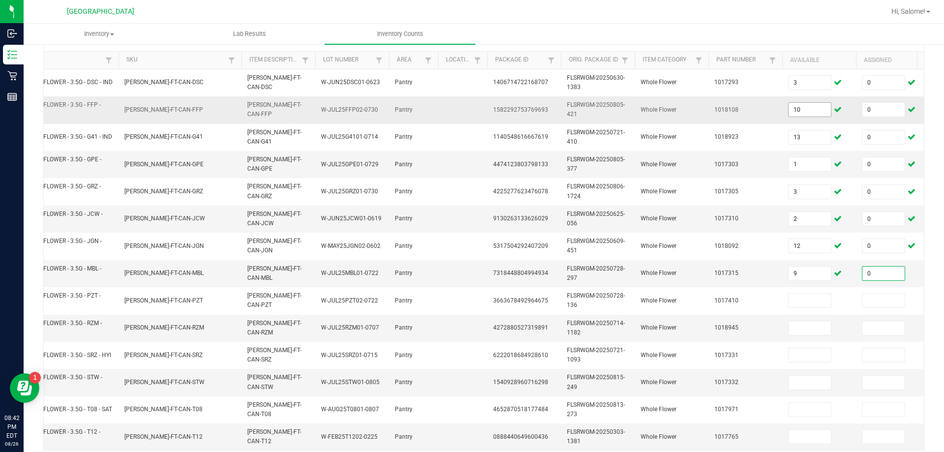
type input "0"
type input "1"
type input "6"
type input "0"
type input "16"
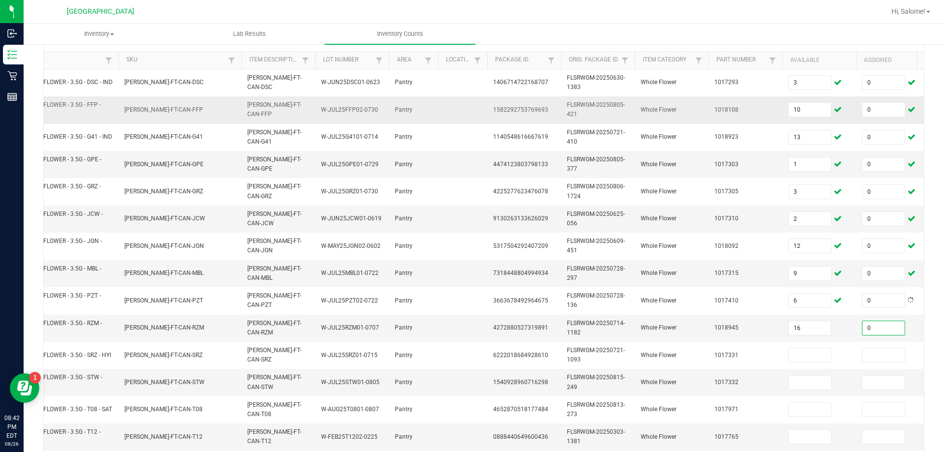
type input "0"
type input "19"
type input "0"
type input "17"
type input "0"
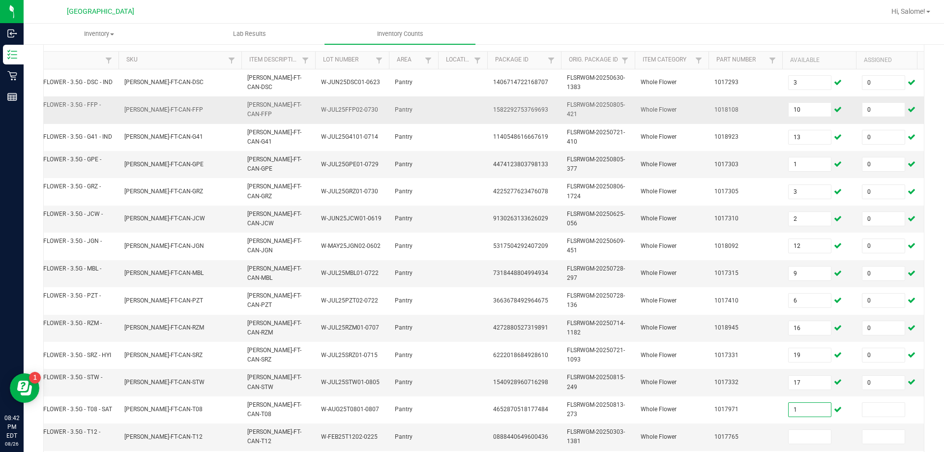
type input "1"
type input "0"
type input "28"
type input "0"
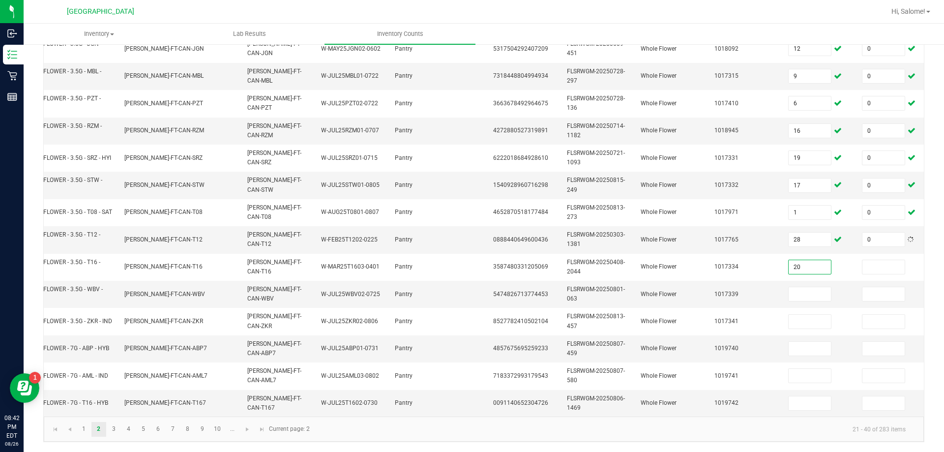
type input "20"
type input "0"
type input "20"
type input "0"
type input "7"
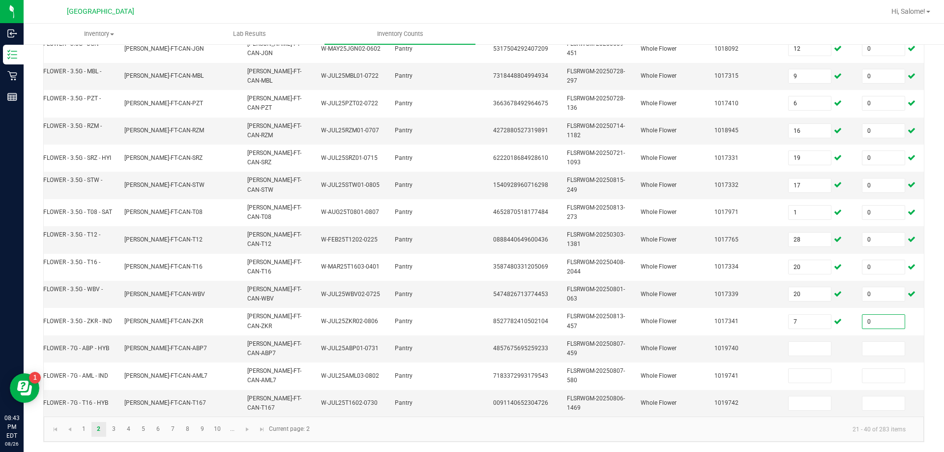
type input "0"
type input "17"
type input "0"
type input "12"
type input "0"
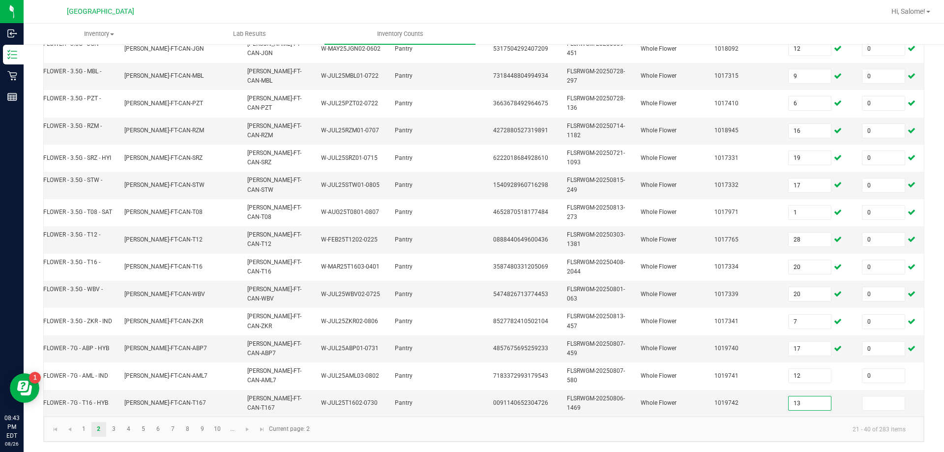
type input "13"
type input "0"
click at [118, 431] on link "3" at bounding box center [114, 429] width 14 height 15
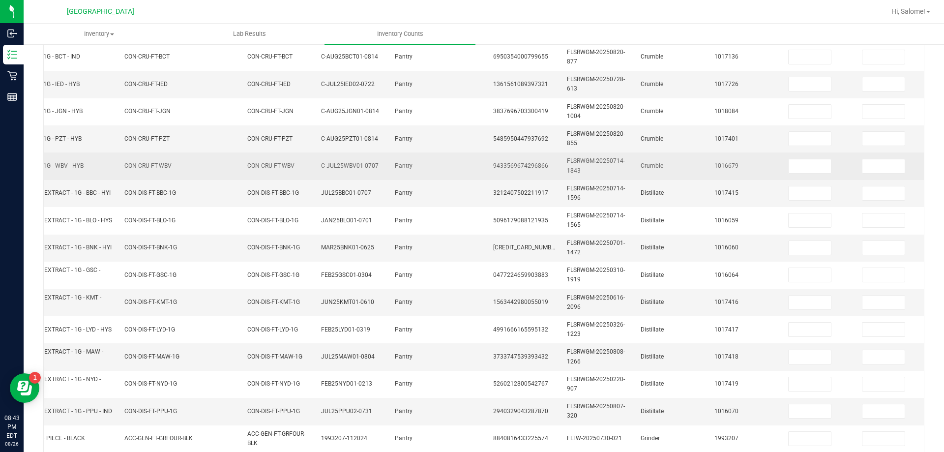
scroll to position [97, 0]
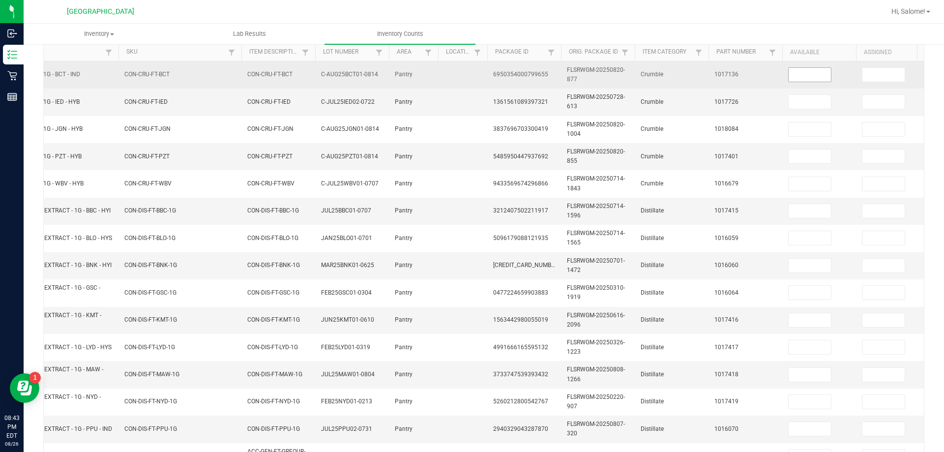
click at [692, 74] on input at bounding box center [810, 75] width 42 height 14
type input "6"
type input "0"
type input "8"
type input "0"
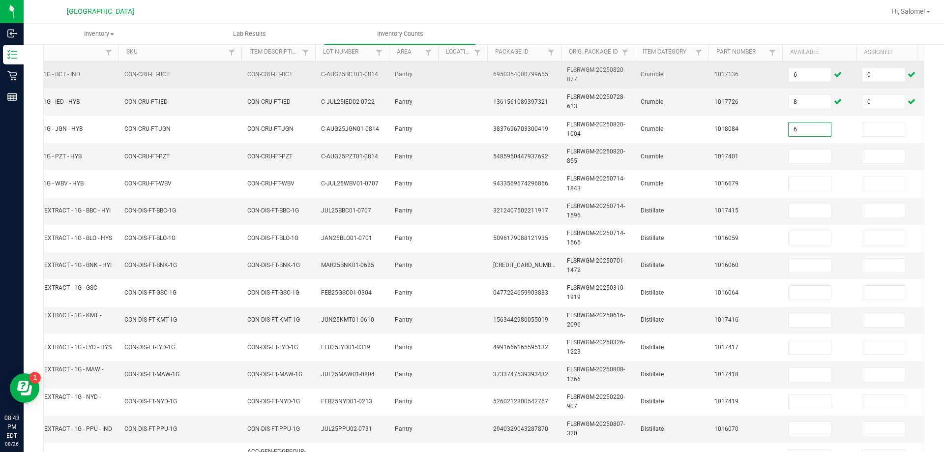
type input "6"
type input "0"
type input "8"
type input "0"
type input "3"
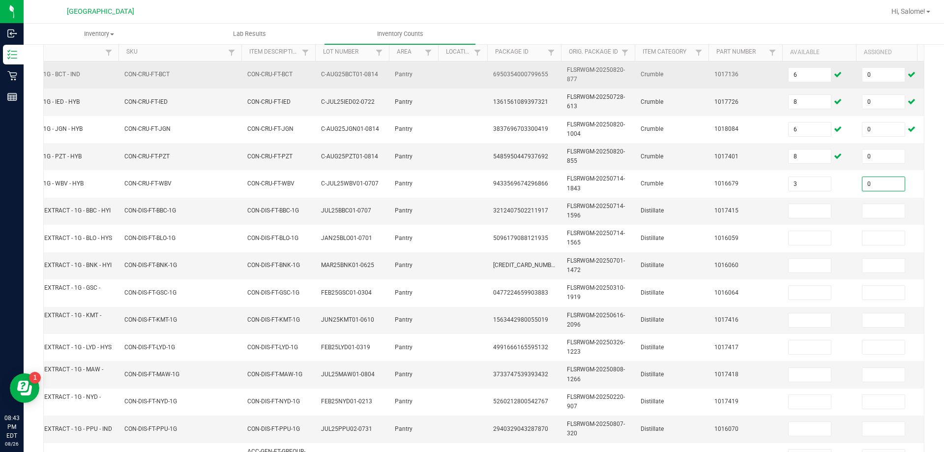
type input "0"
type input "9"
type input "0"
type input "1"
type input "0"
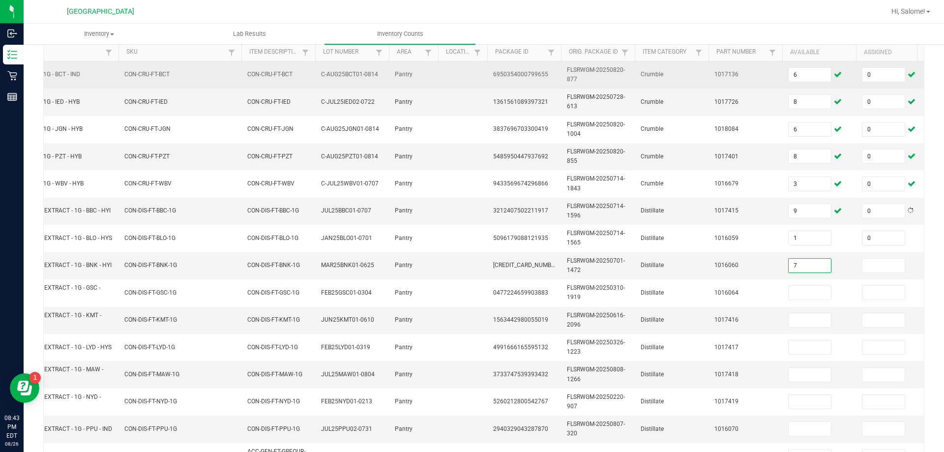
type input "7"
type input "0"
type input "10"
type input "0"
type input "8"
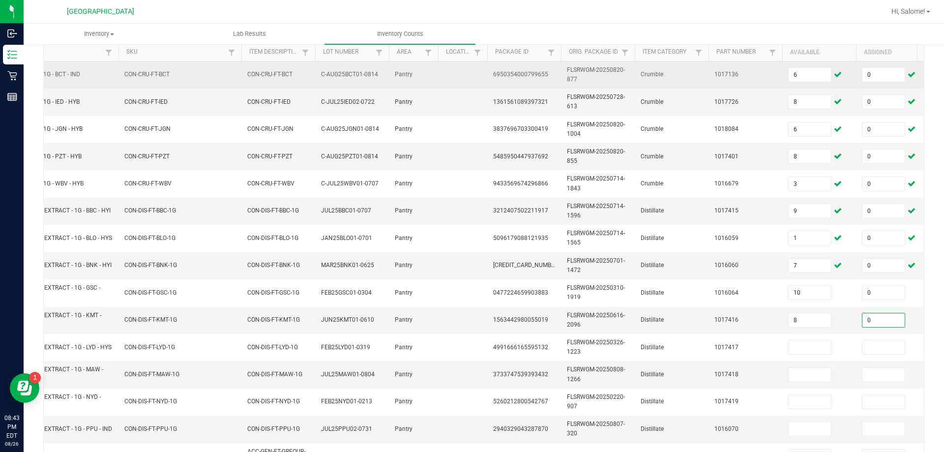
type input "0"
type input "12"
type input "0"
type input "10"
type input "0"
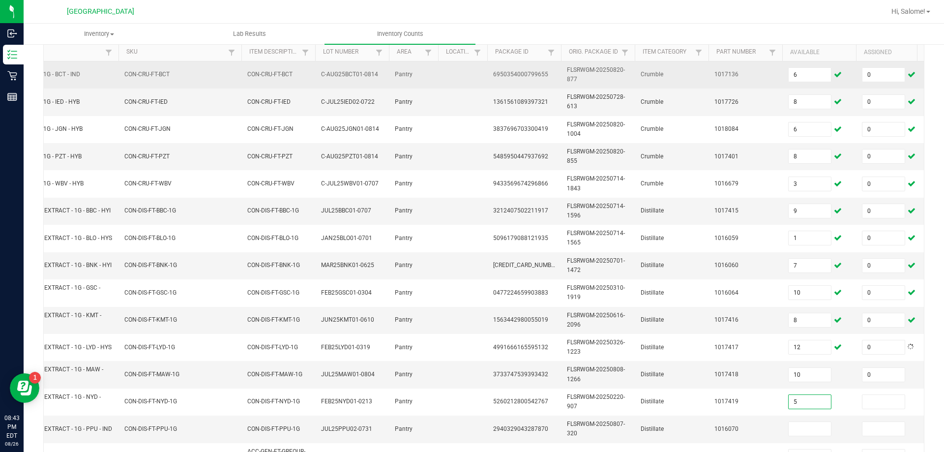
type input "5"
type input "0"
type input "5"
type input "0"
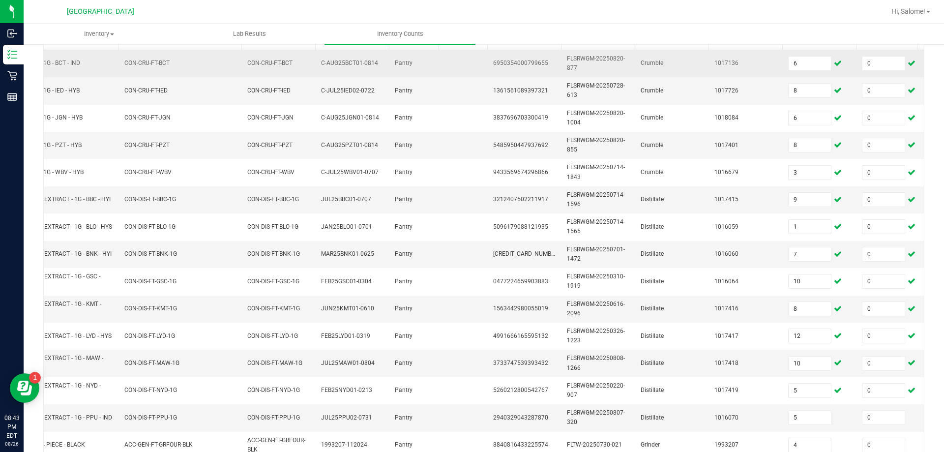
scroll to position [294, 0]
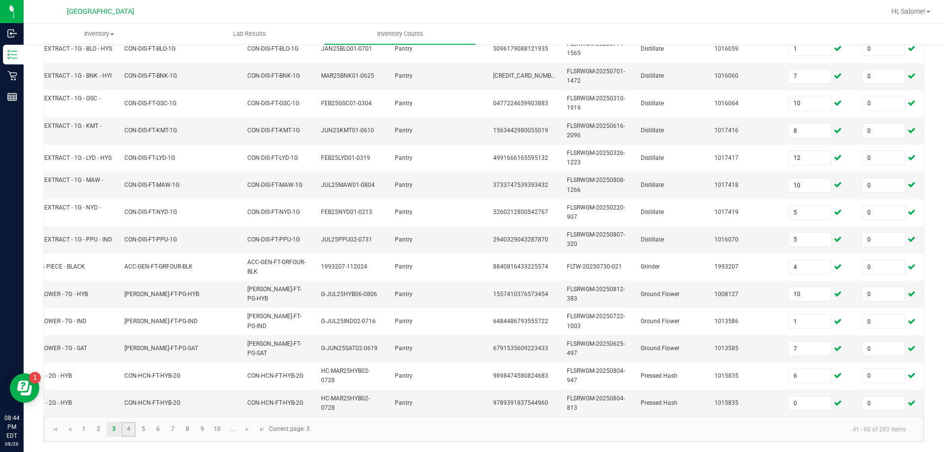
click at [131, 434] on link "4" at bounding box center [128, 429] width 14 height 15
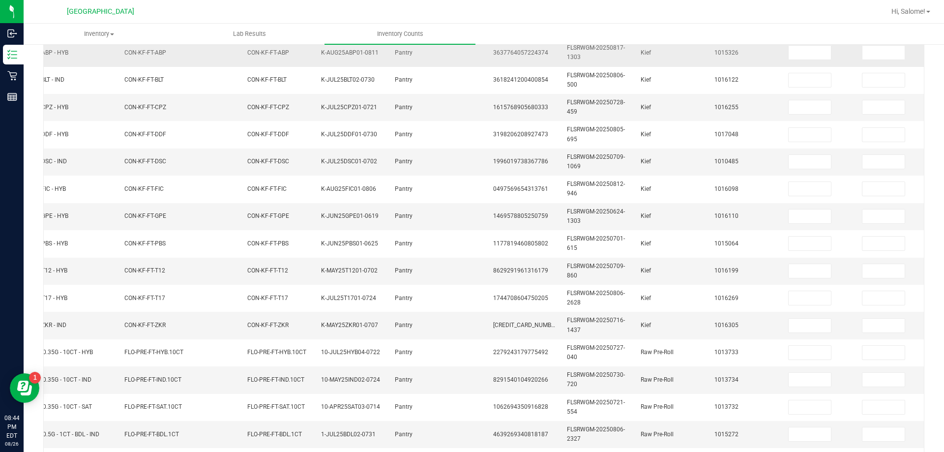
scroll to position [97, 0]
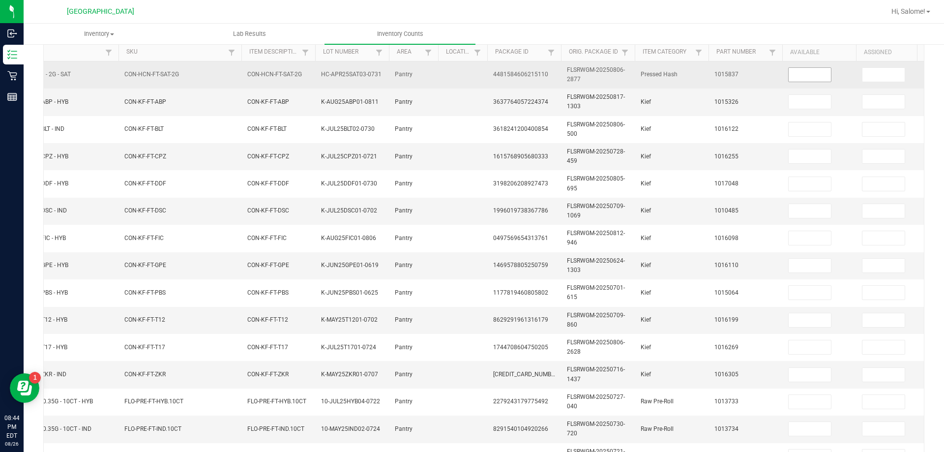
click at [692, 76] on input at bounding box center [810, 75] width 42 height 14
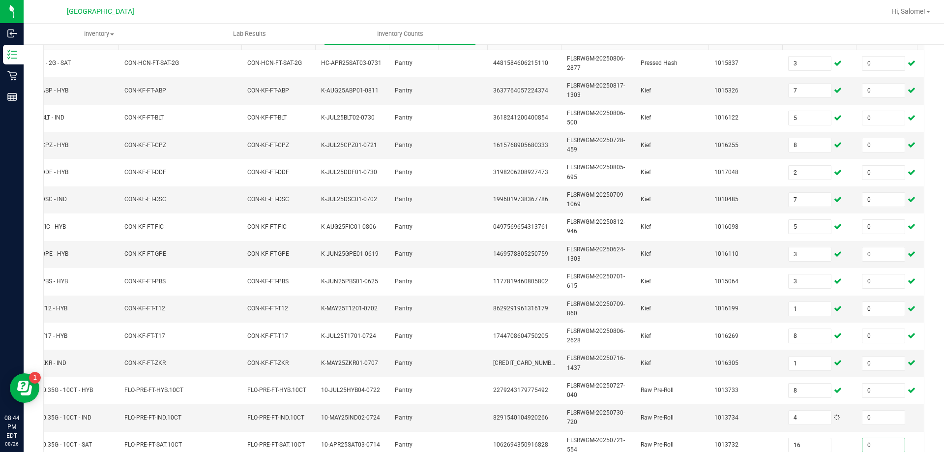
scroll to position [294, 0]
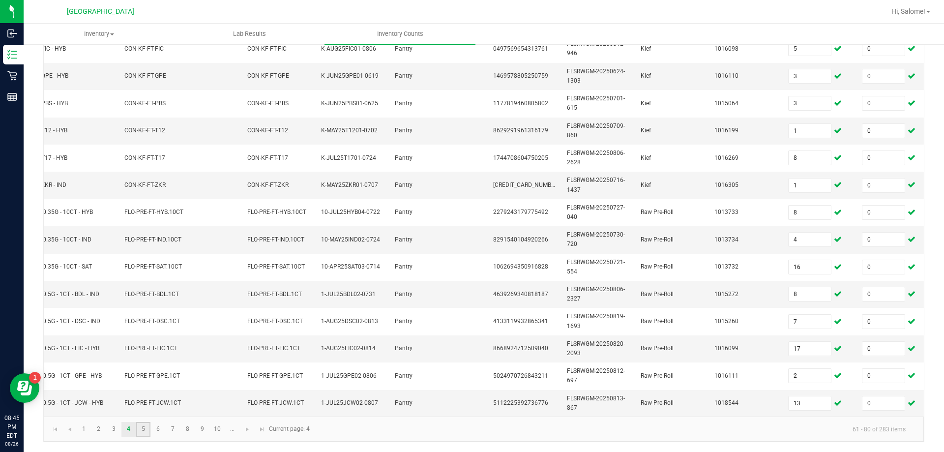
click at [143, 433] on link "5" at bounding box center [143, 429] width 14 height 15
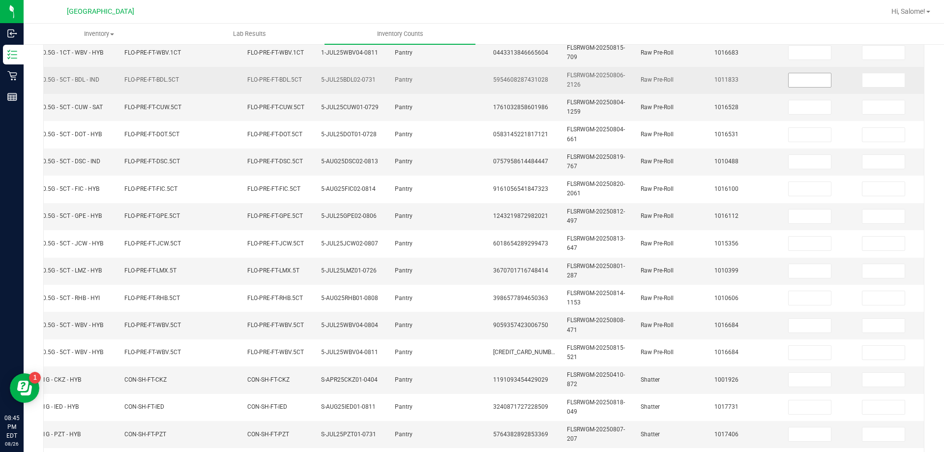
scroll to position [97, 0]
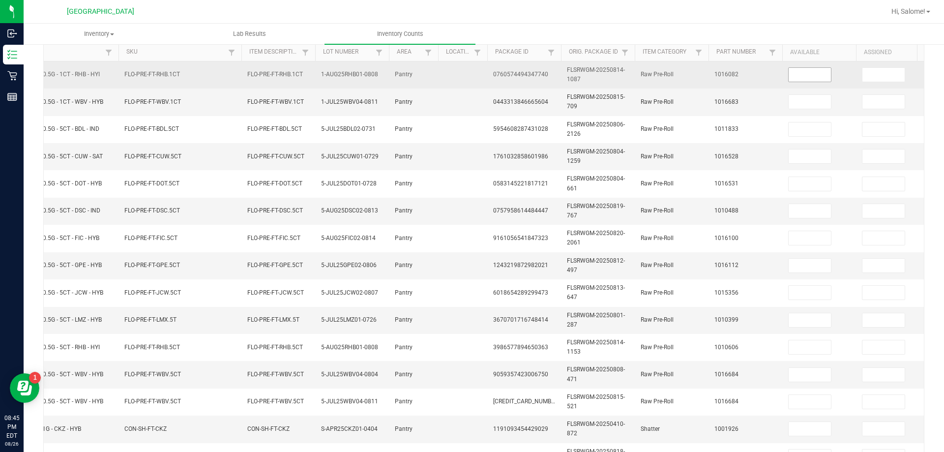
click at [692, 73] on input at bounding box center [810, 75] width 42 height 14
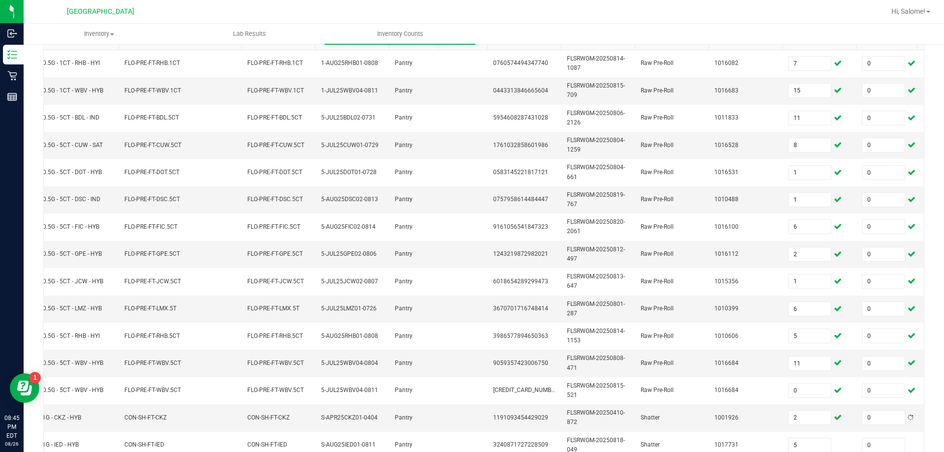
scroll to position [294, 0]
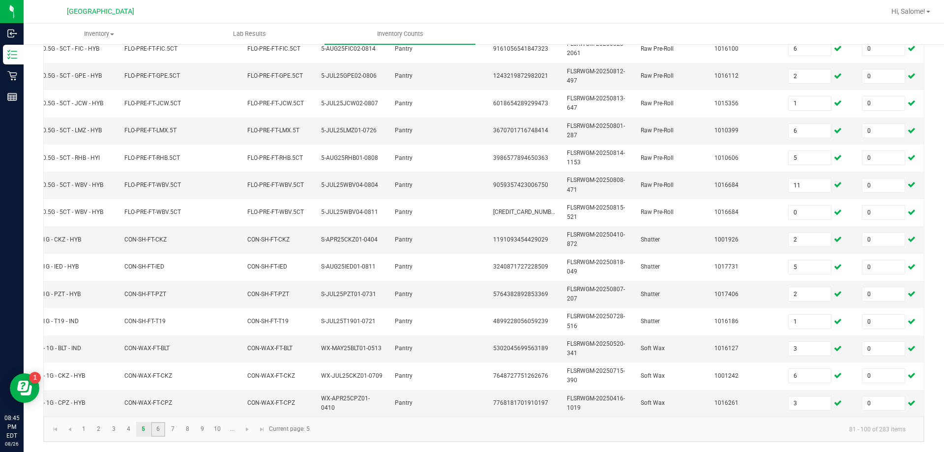
click at [159, 431] on link "6" at bounding box center [158, 429] width 14 height 15
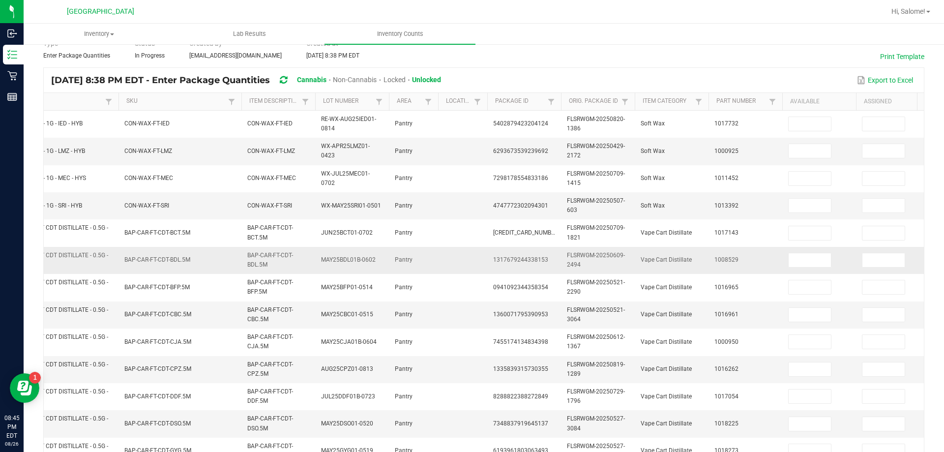
scroll to position [97, 0]
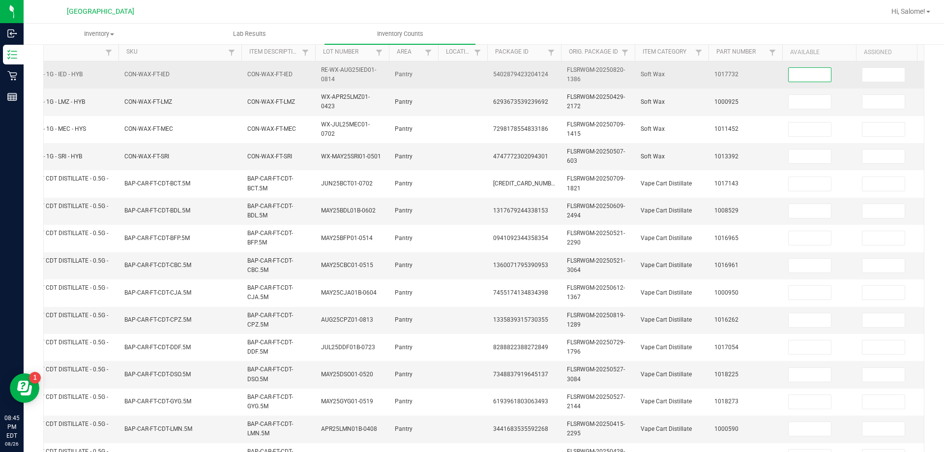
click at [692, 79] on input at bounding box center [810, 75] width 42 height 14
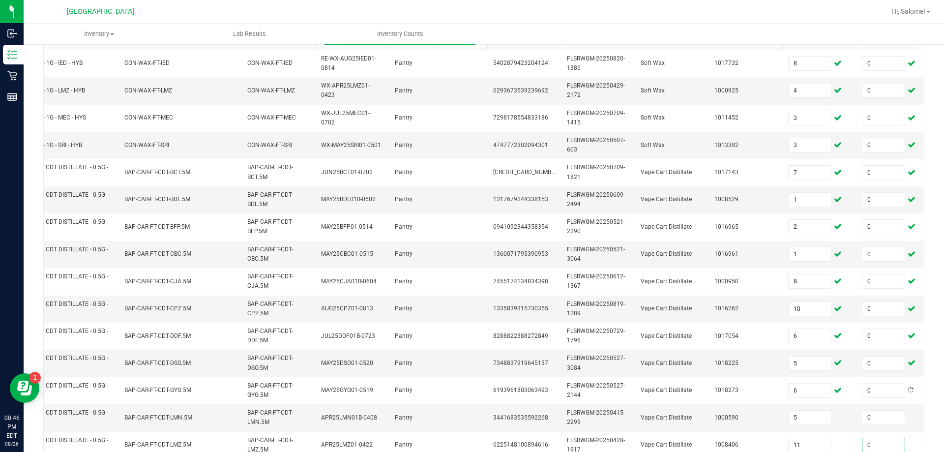
scroll to position [294, 0]
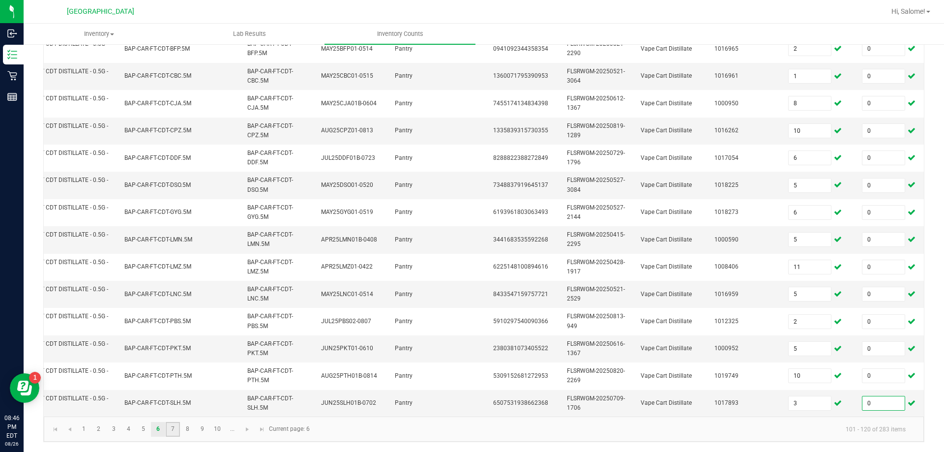
click at [174, 428] on link "7" at bounding box center [173, 429] width 14 height 15
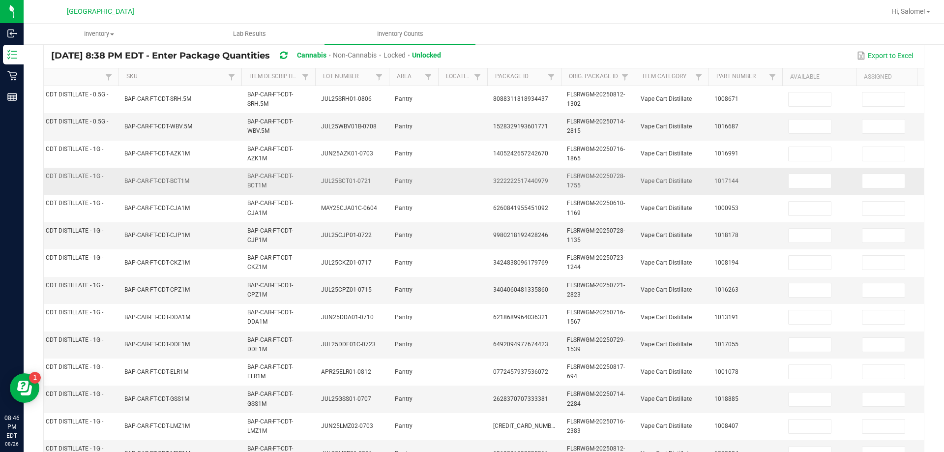
scroll to position [97, 0]
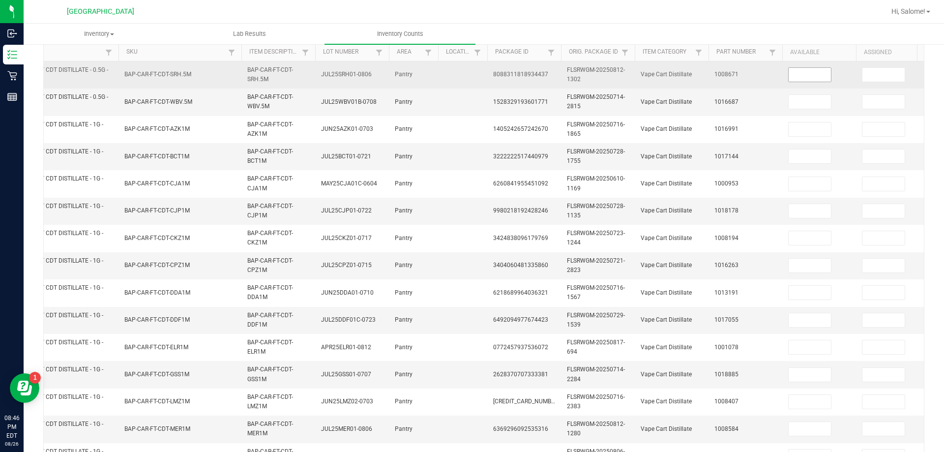
click at [692, 74] on input at bounding box center [810, 75] width 42 height 14
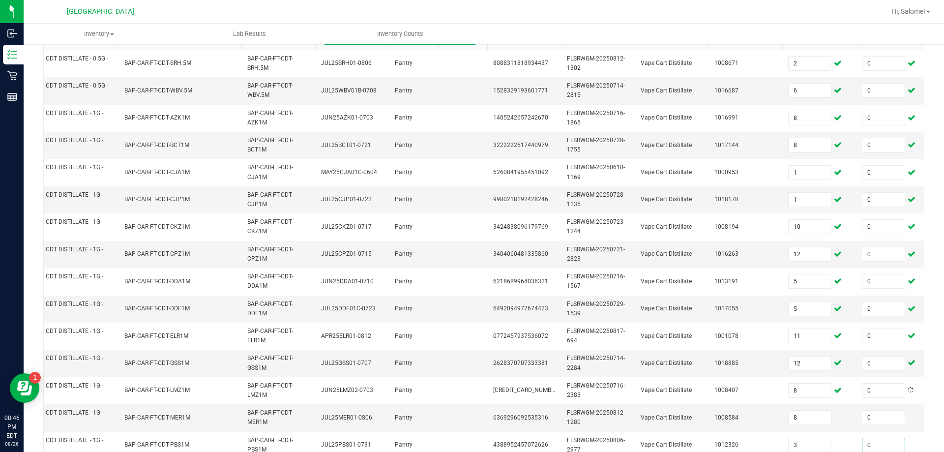
scroll to position [294, 0]
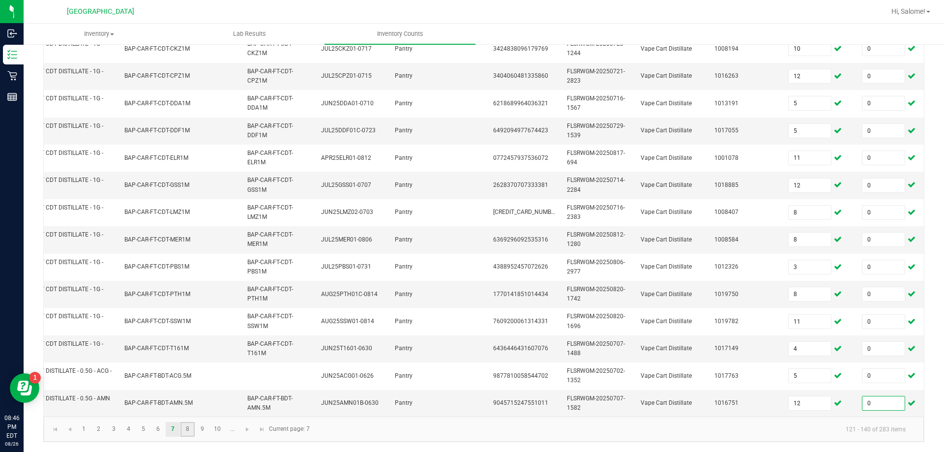
click at [191, 426] on link "8" at bounding box center [187, 429] width 14 height 15
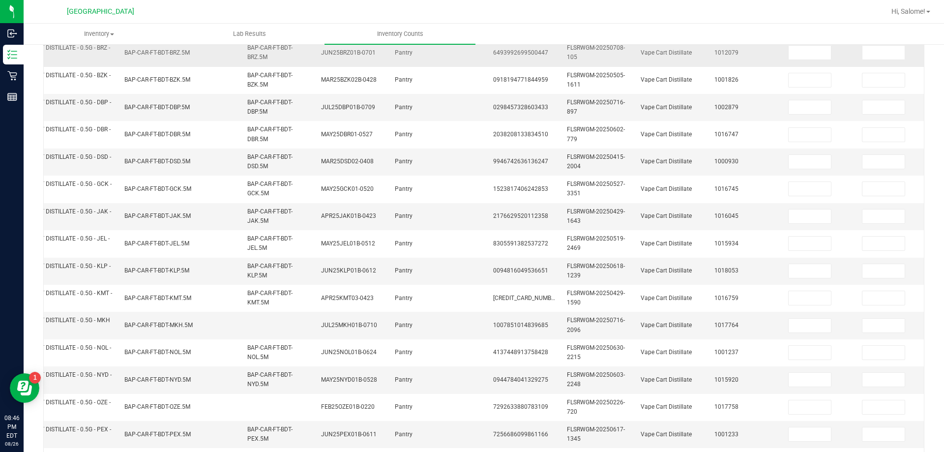
scroll to position [97, 0]
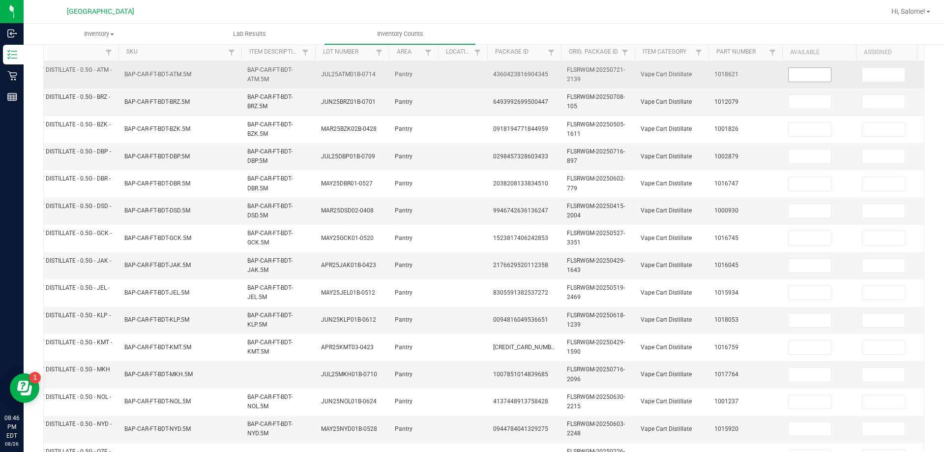
click at [692, 76] on input at bounding box center [810, 75] width 42 height 14
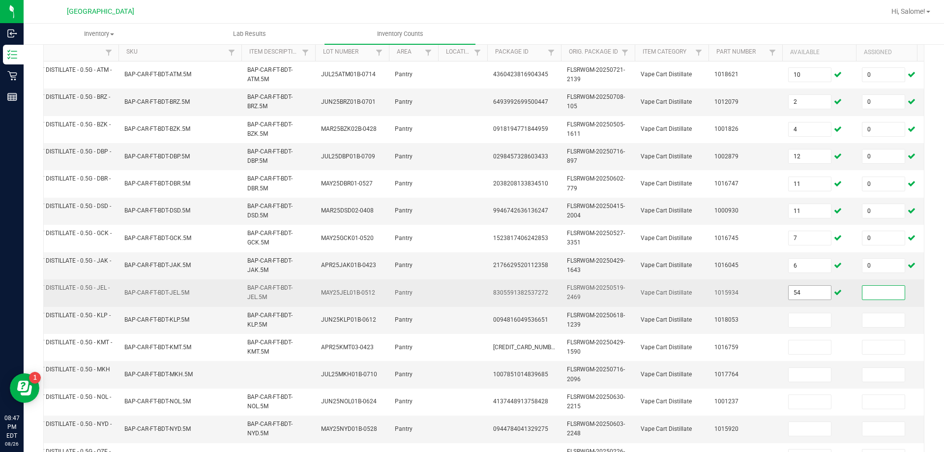
click at [692, 296] on input "54" at bounding box center [810, 293] width 42 height 14
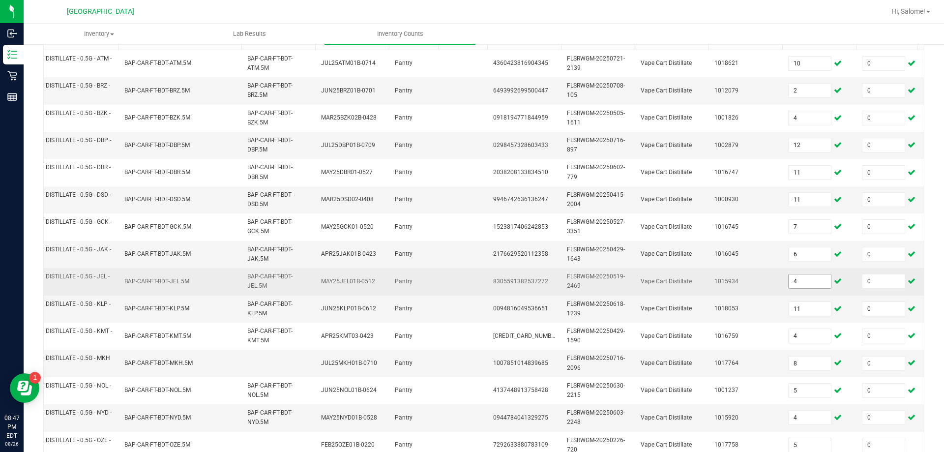
scroll to position [294, 0]
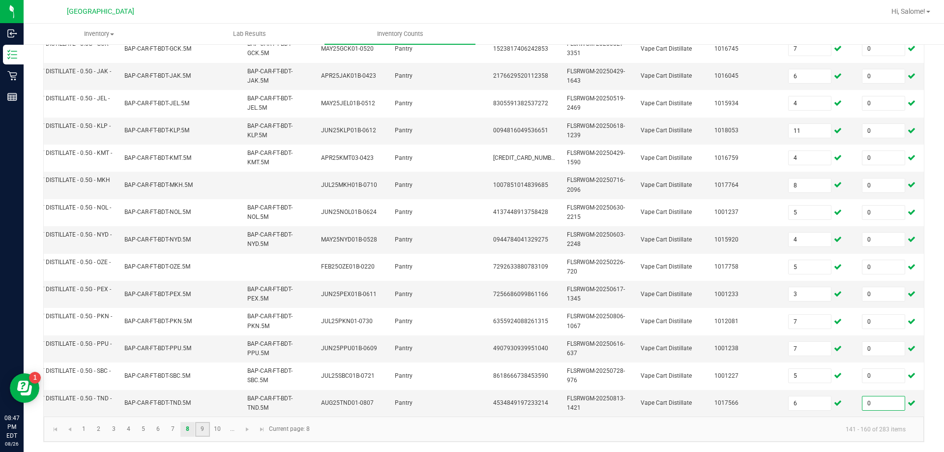
click at [203, 425] on link "9" at bounding box center [202, 429] width 14 height 15
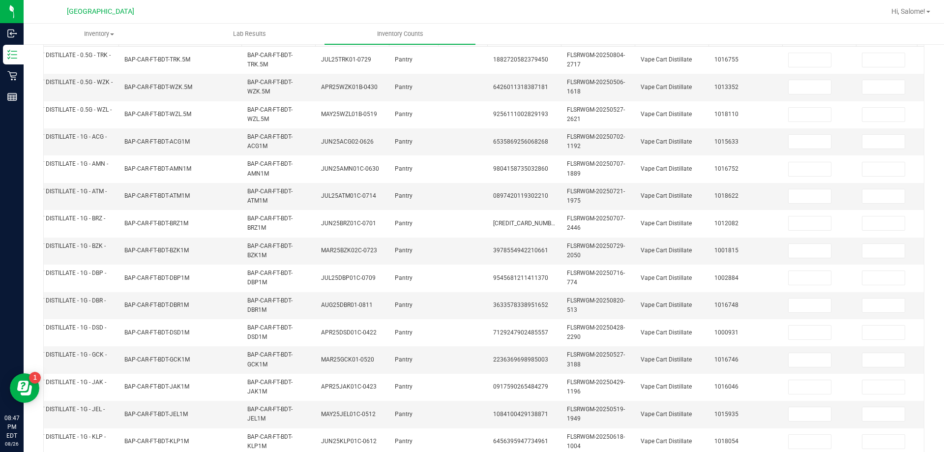
scroll to position [97, 0]
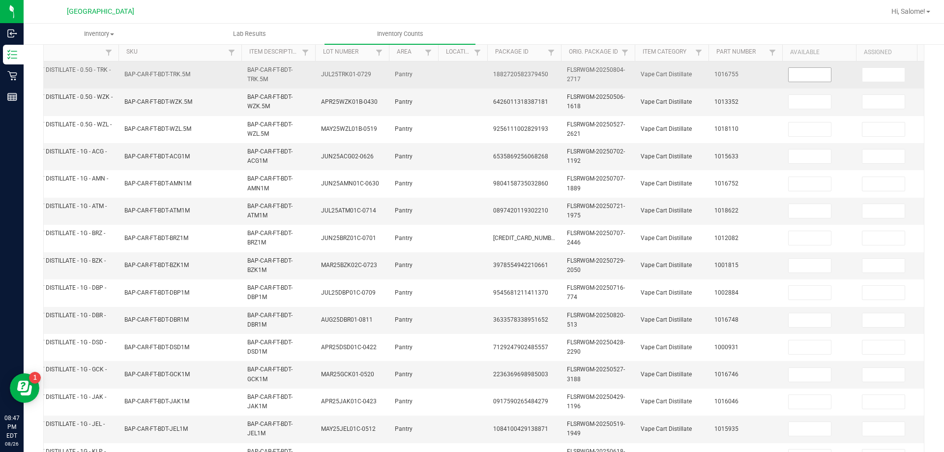
click at [692, 76] on input at bounding box center [810, 75] width 42 height 14
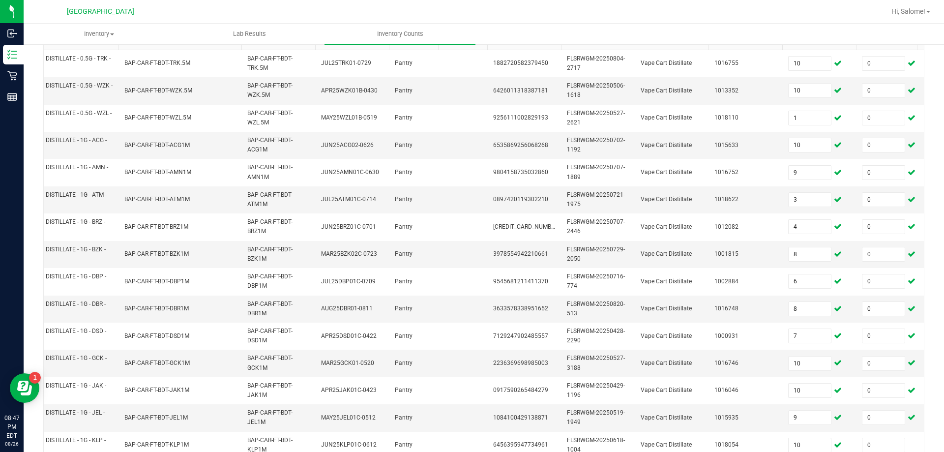
scroll to position [294, 0]
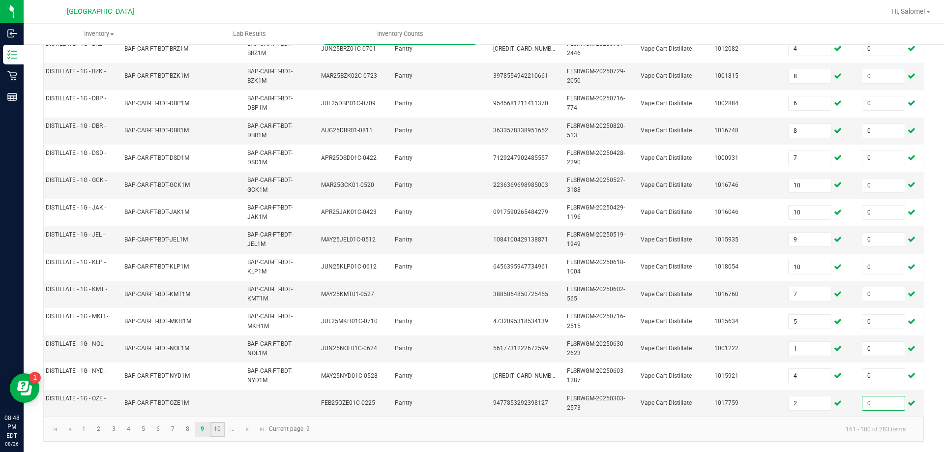
click at [216, 429] on link "10" at bounding box center [217, 429] width 14 height 15
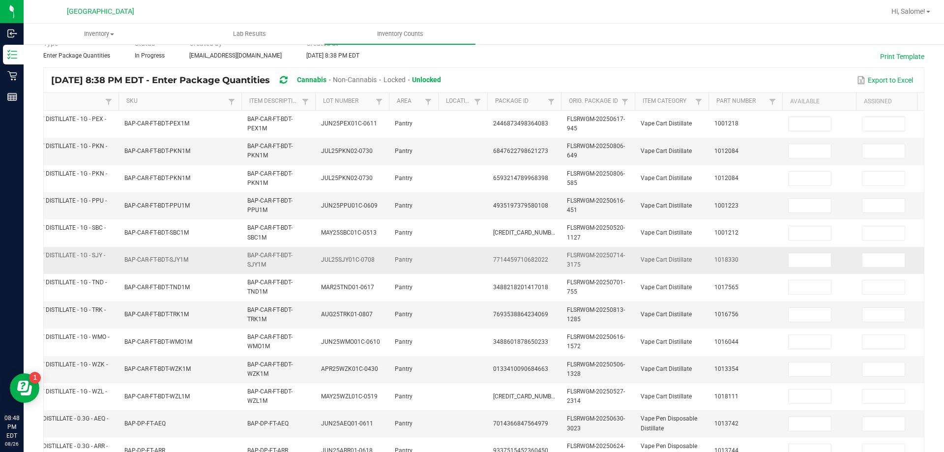
scroll to position [97, 0]
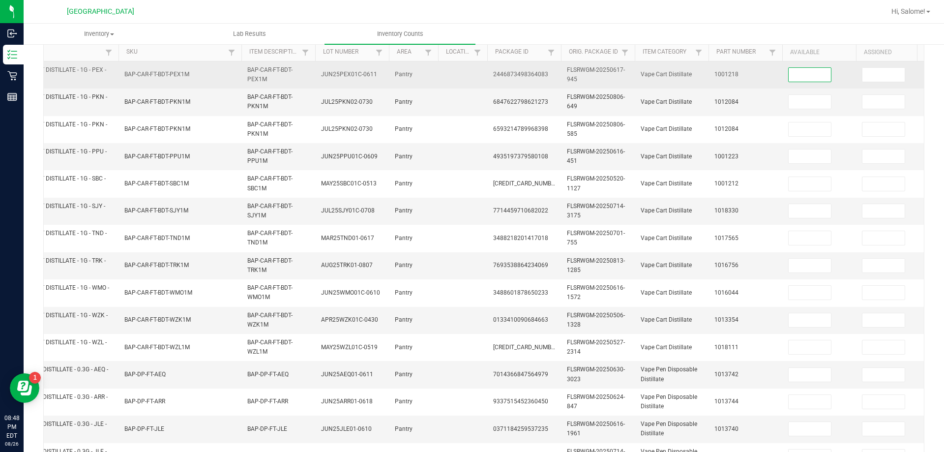
click at [692, 71] on input at bounding box center [810, 75] width 42 height 14
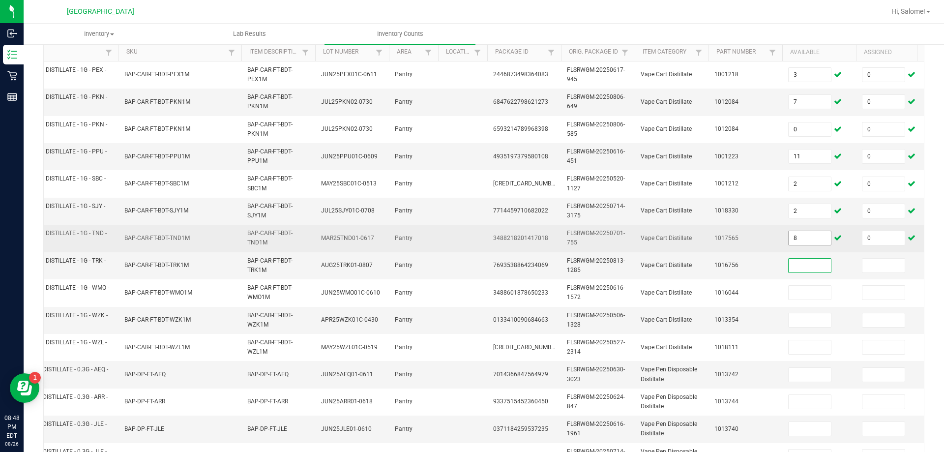
click at [692, 236] on input "8" at bounding box center [810, 238] width 42 height 14
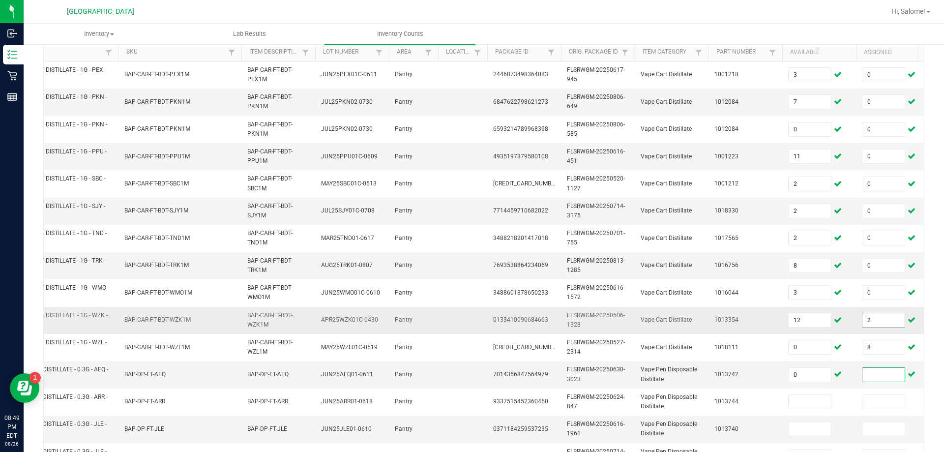
click at [692, 319] on input "2" at bounding box center [883, 320] width 42 height 14
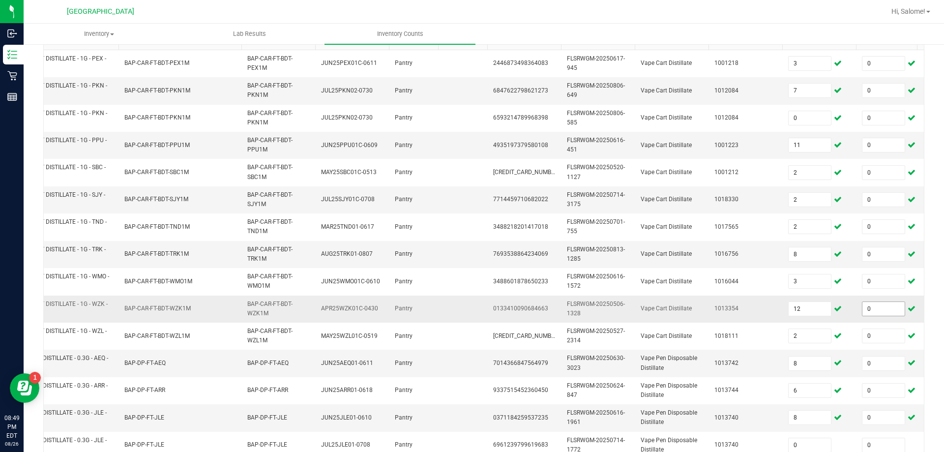
scroll to position [294, 0]
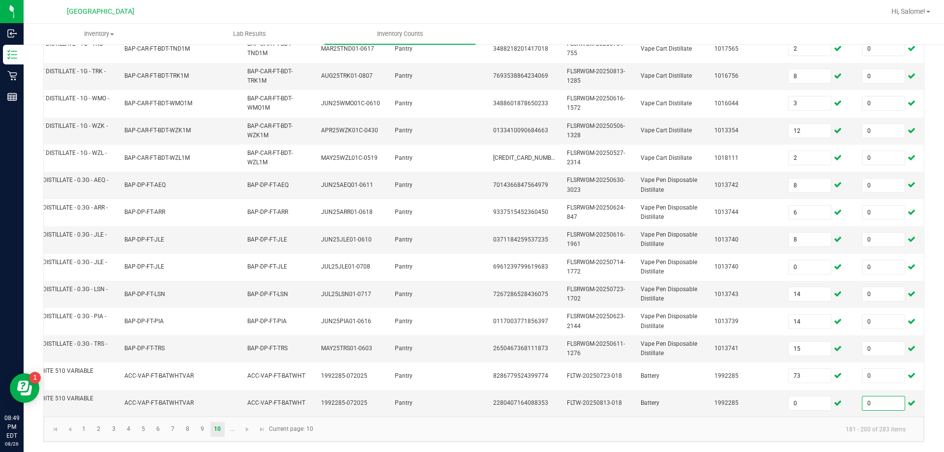
click at [239, 434] on li "..." at bounding box center [232, 429] width 15 height 15
click at [242, 431] on link at bounding box center [247, 429] width 14 height 15
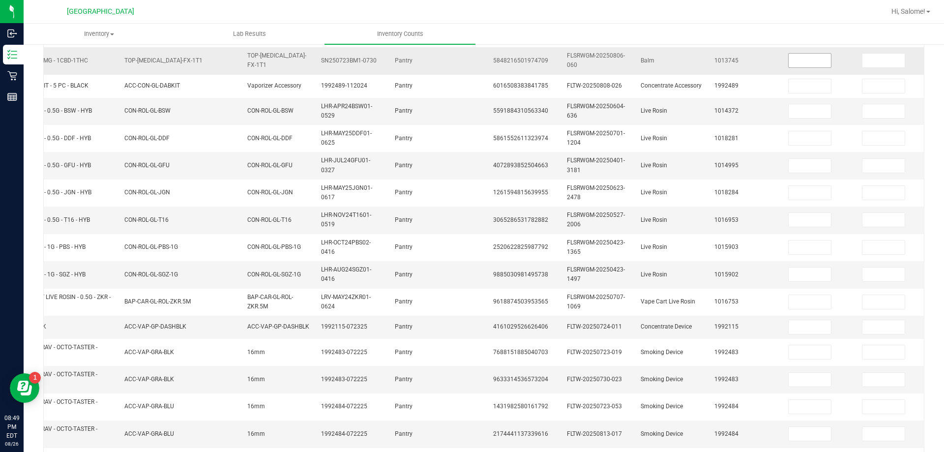
scroll to position [89, 0]
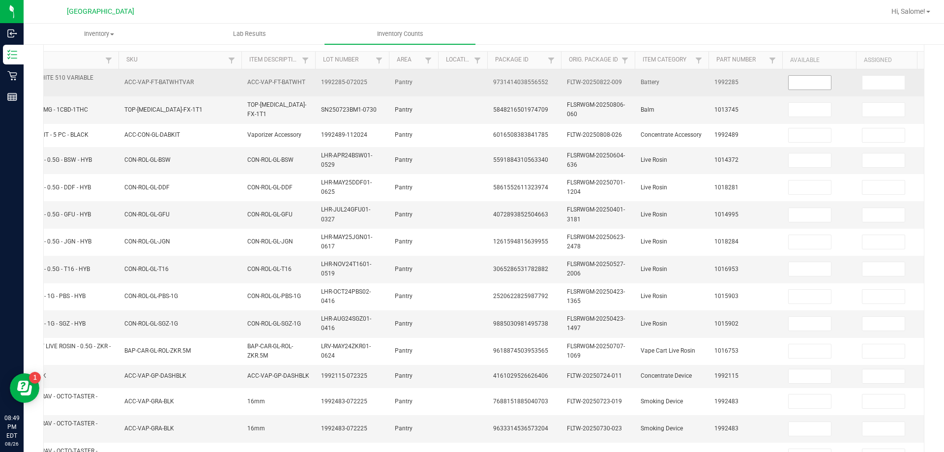
click at [692, 81] on input at bounding box center [810, 83] width 42 height 14
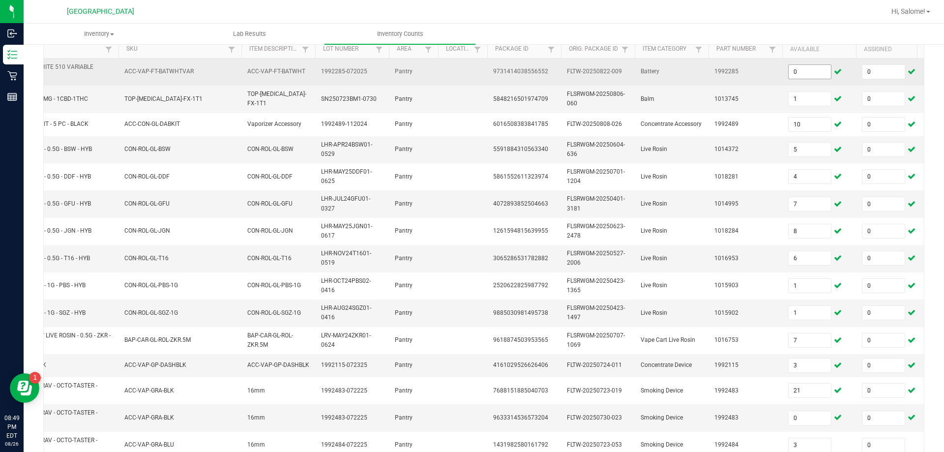
scroll to position [286, 0]
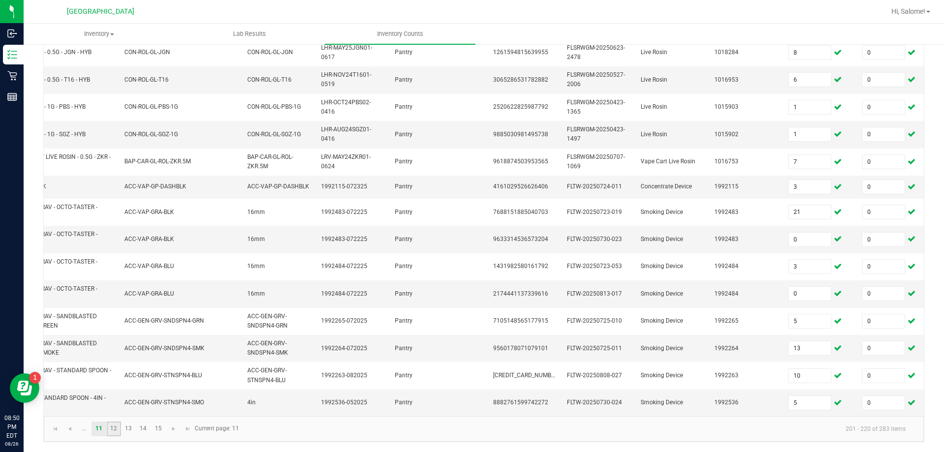
click at [118, 426] on link "12" at bounding box center [114, 428] width 14 height 15
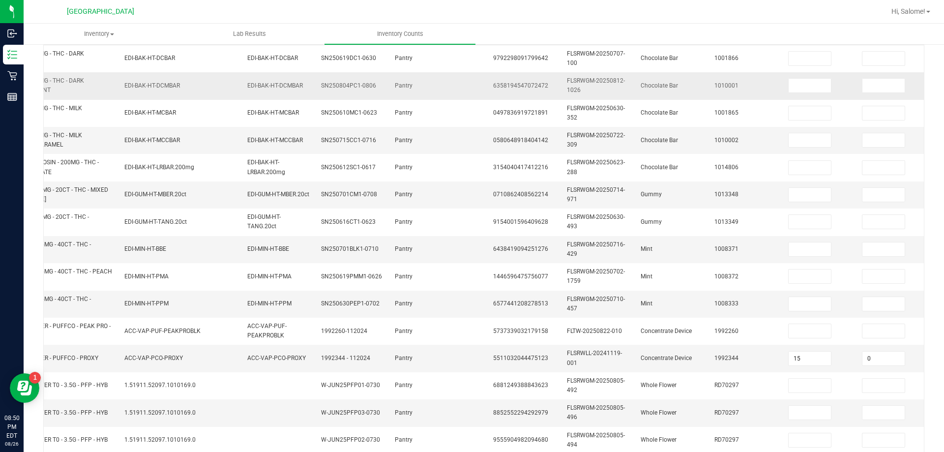
scroll to position [89, 0]
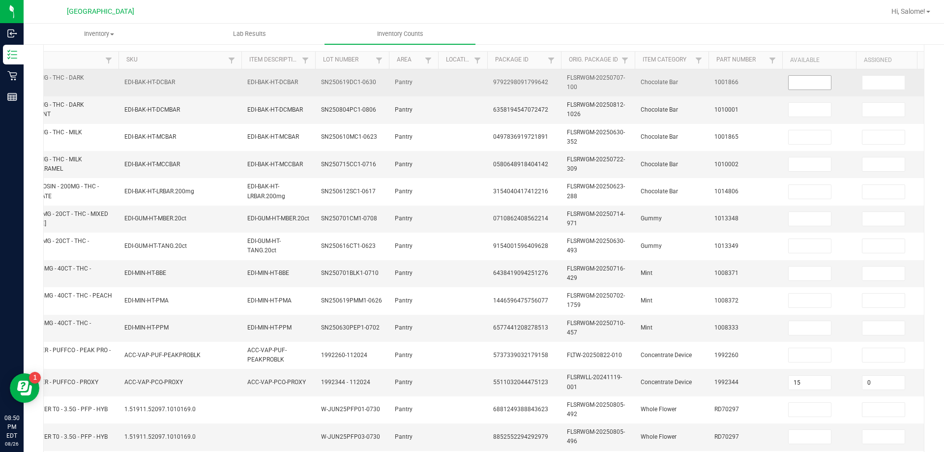
click at [692, 89] on input at bounding box center [810, 83] width 42 height 14
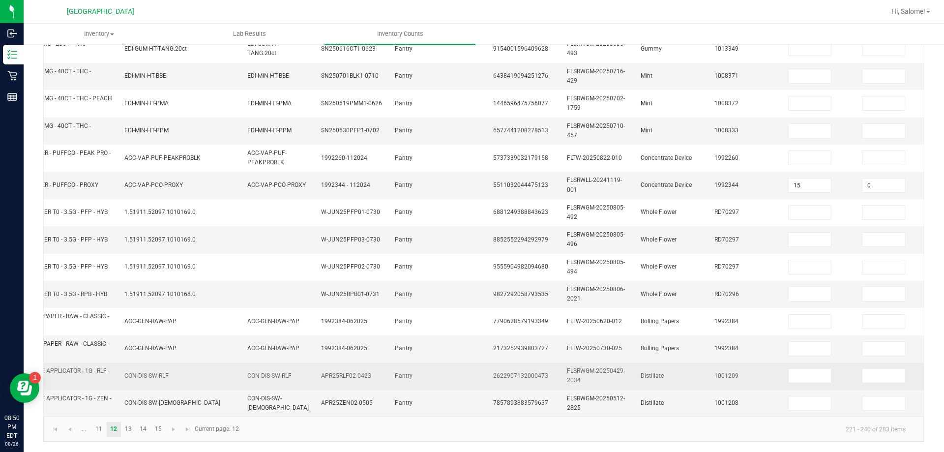
scroll to position [294, 0]
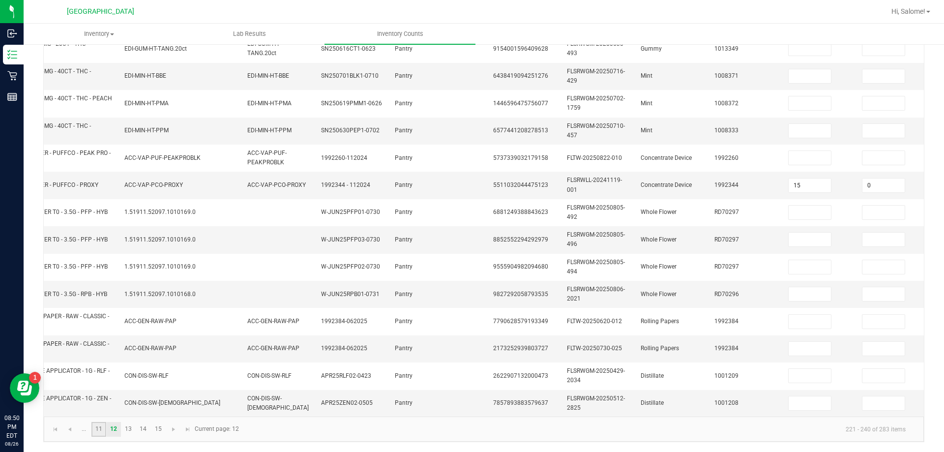
click at [97, 431] on link "11" at bounding box center [98, 429] width 14 height 15
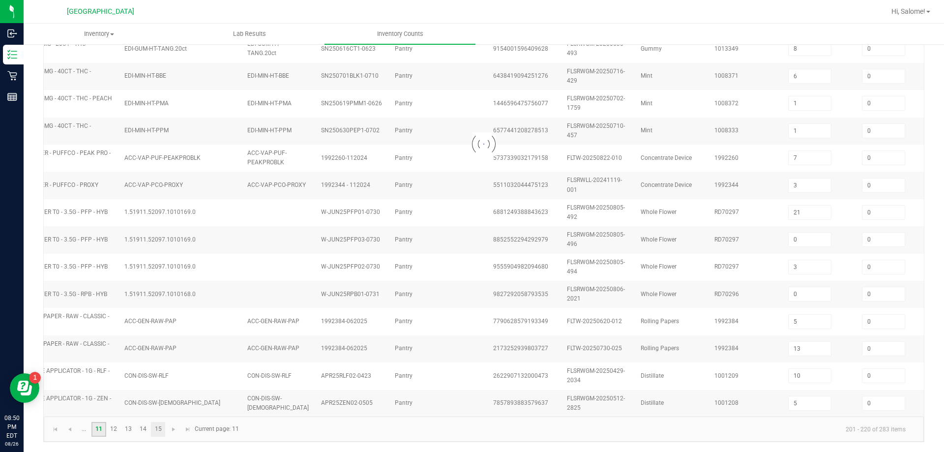
scroll to position [286, 0]
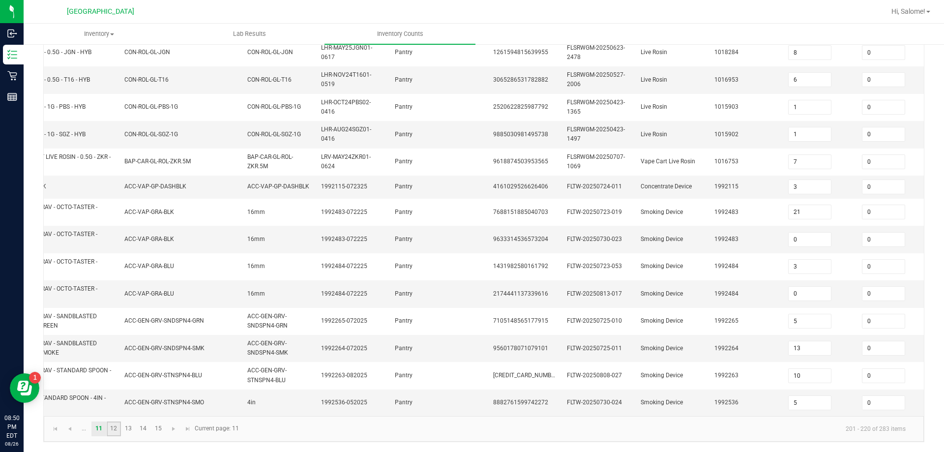
click at [116, 426] on link "12" at bounding box center [114, 428] width 14 height 15
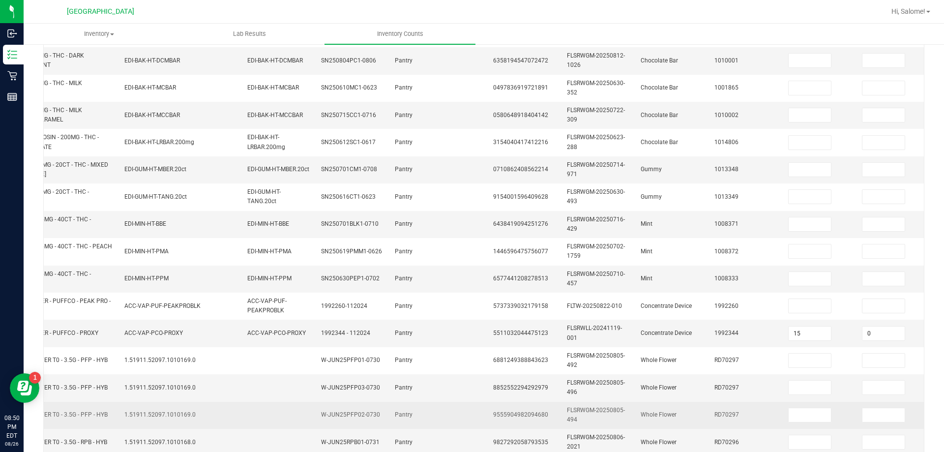
scroll to position [89, 0]
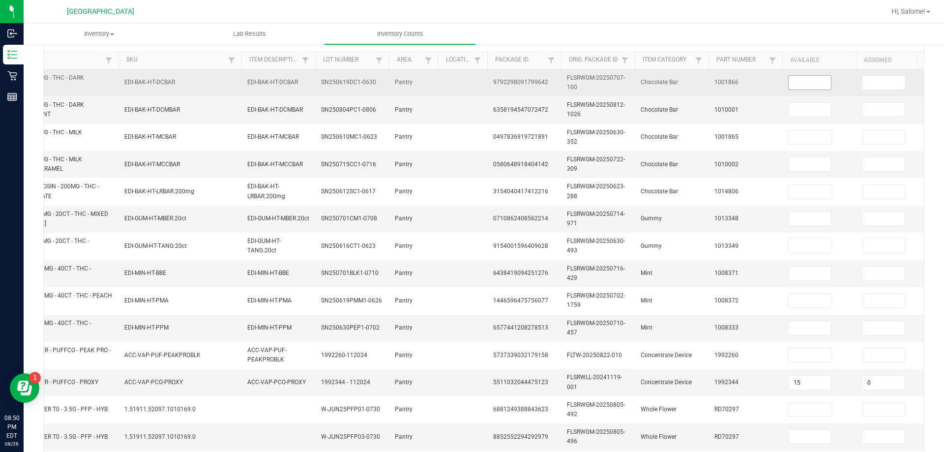
click at [692, 79] on input at bounding box center [810, 83] width 42 height 14
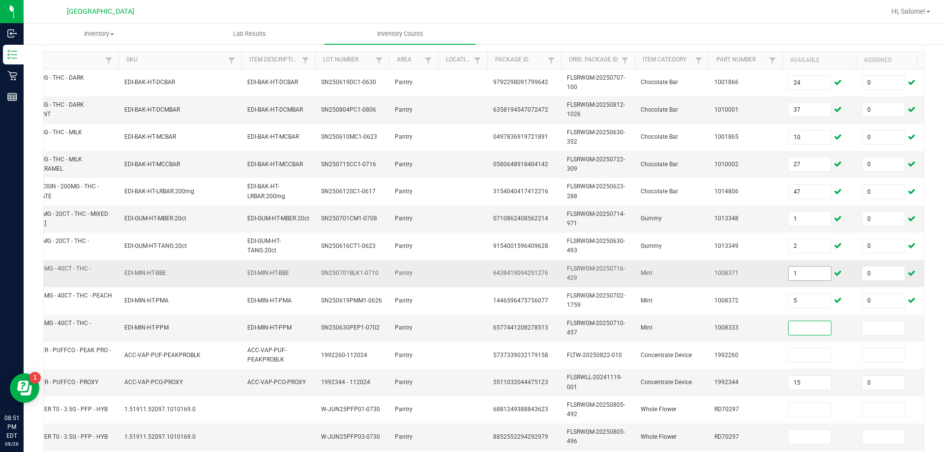
click at [692, 269] on input "1" at bounding box center [810, 273] width 42 height 14
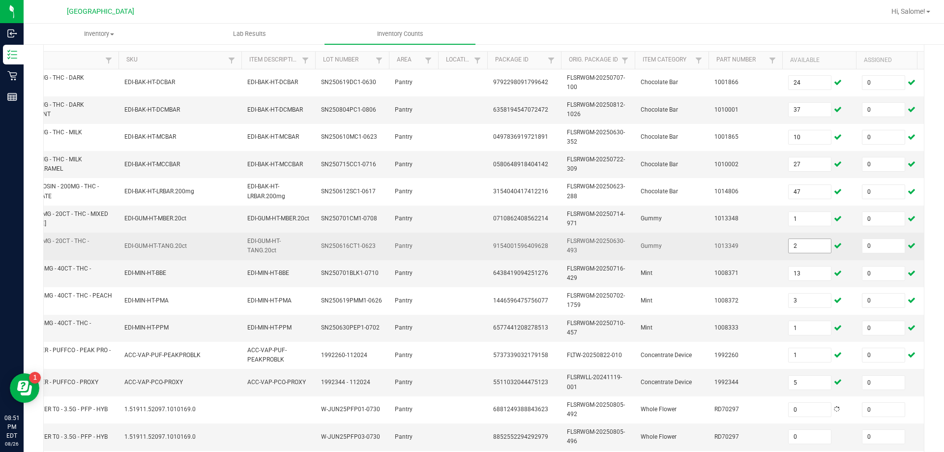
scroll to position [294, 0]
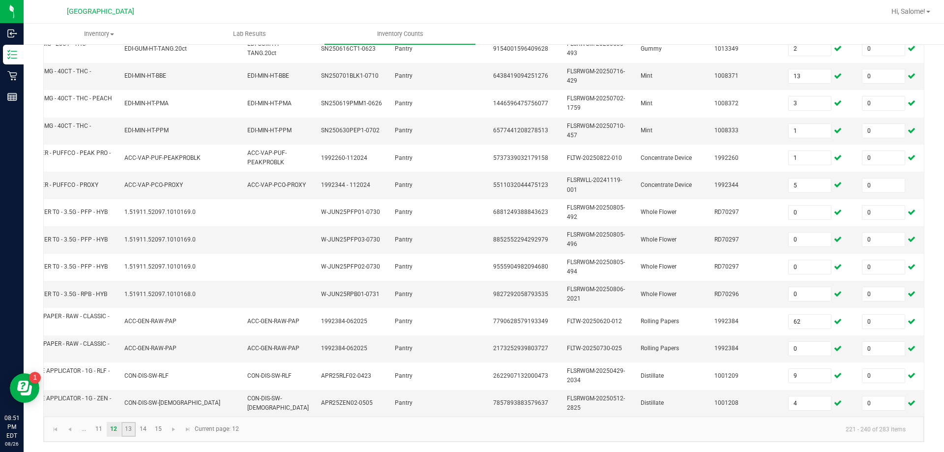
click at [130, 423] on link "13" at bounding box center [128, 429] width 14 height 15
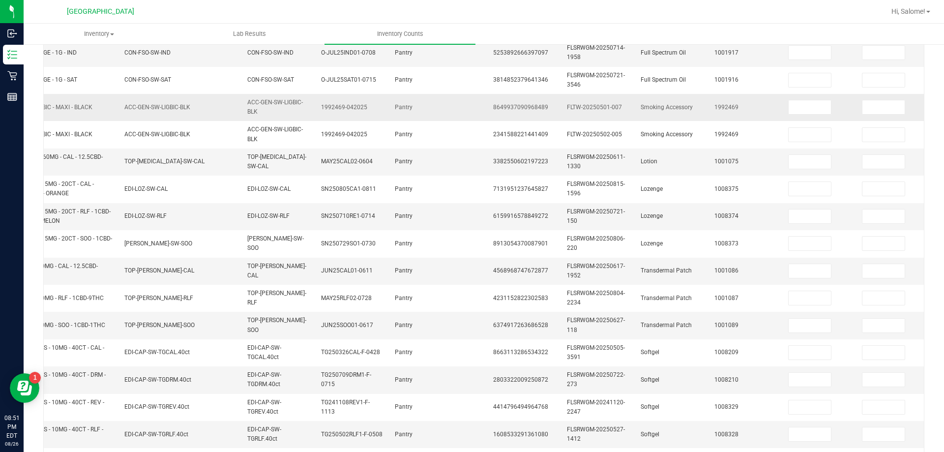
scroll to position [48, 0]
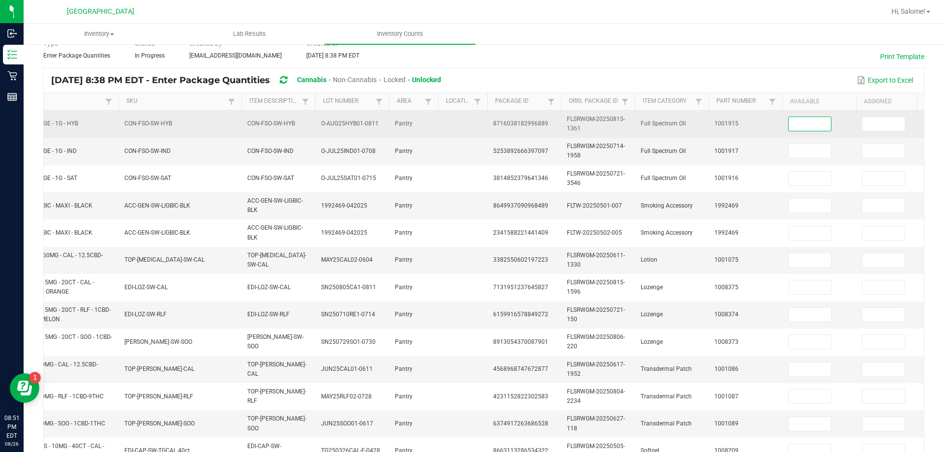
click at [692, 123] on input at bounding box center [810, 124] width 42 height 14
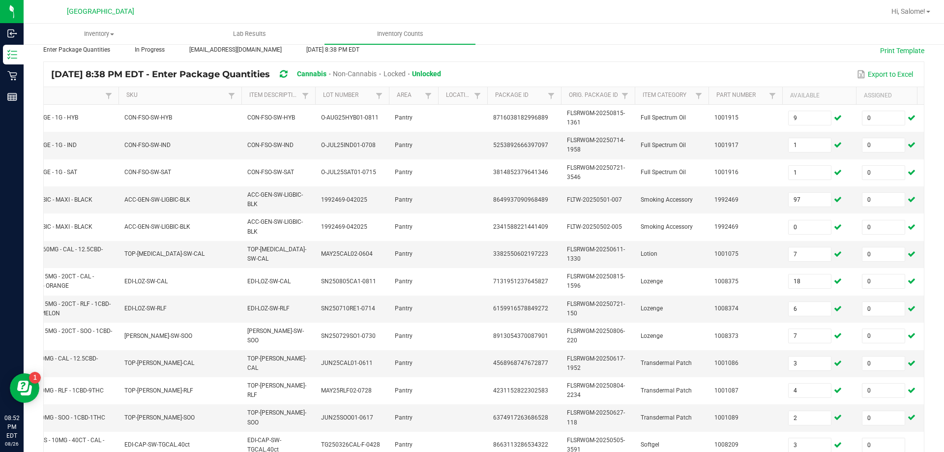
scroll to position [289, 0]
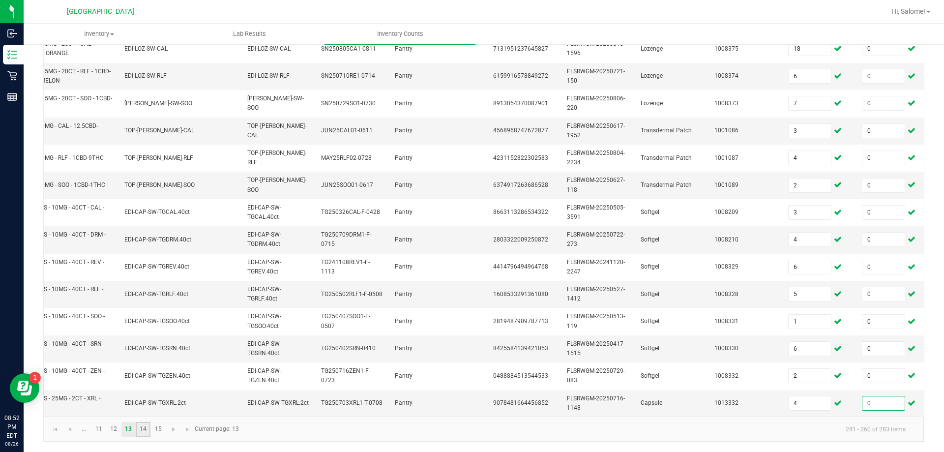
click at [140, 436] on link "14" at bounding box center [143, 429] width 14 height 15
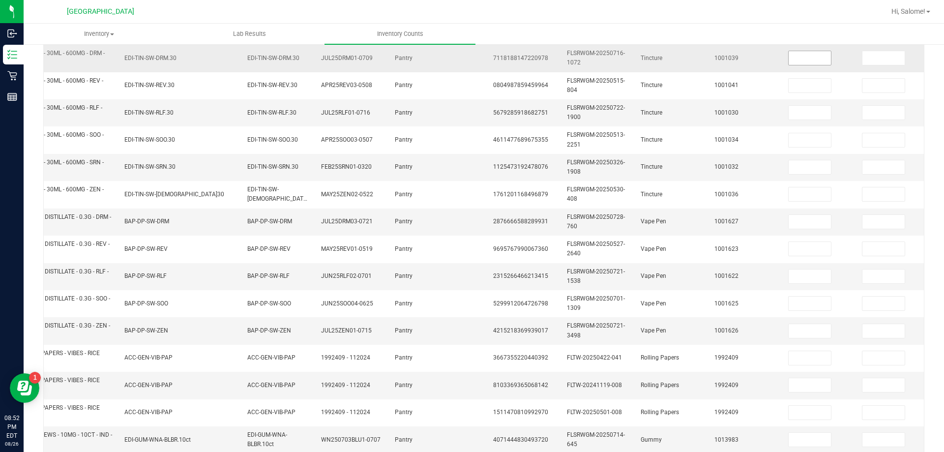
scroll to position [92, 0]
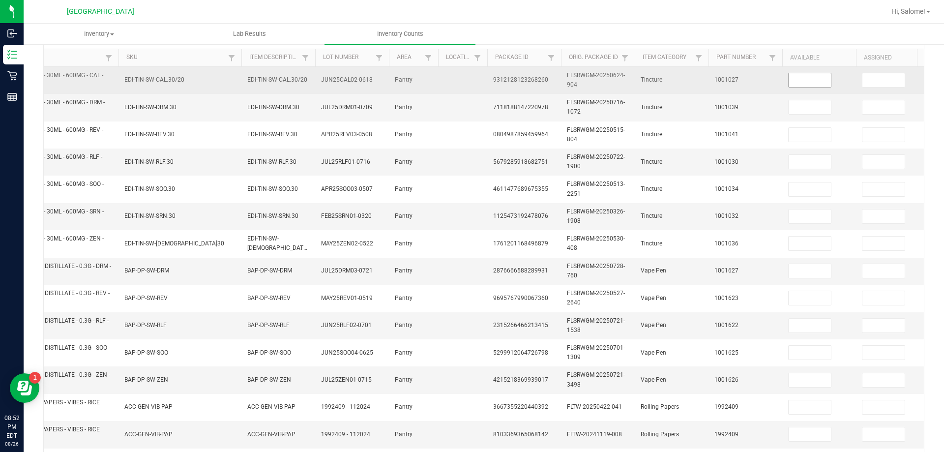
click at [692, 82] on input at bounding box center [810, 80] width 42 height 14
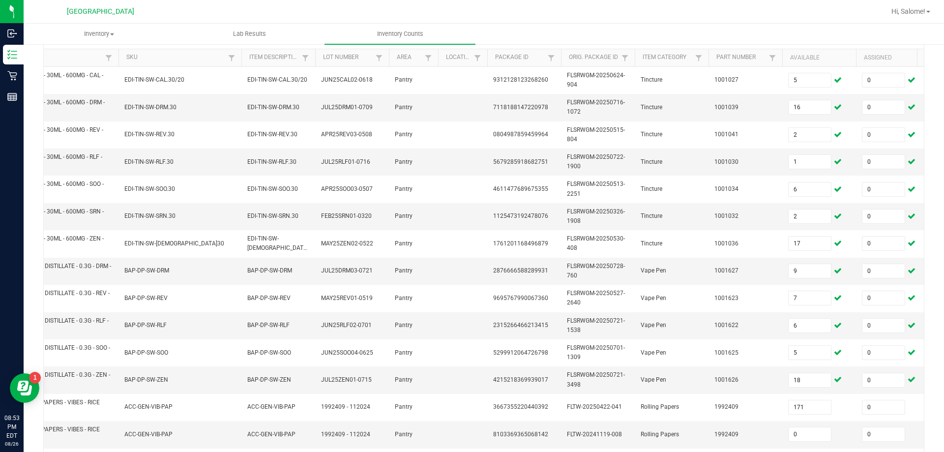
scroll to position [294, 0]
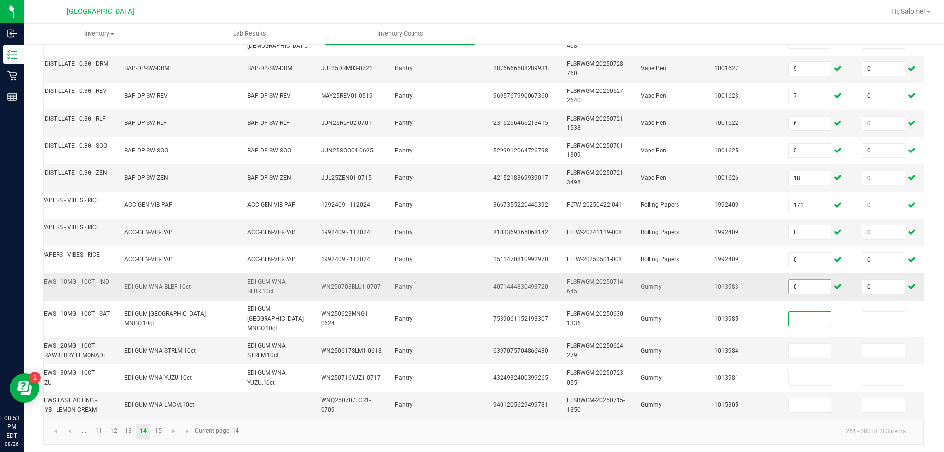
click at [692, 288] on input "0" at bounding box center [810, 287] width 42 height 14
click at [160, 430] on link "15" at bounding box center [158, 431] width 14 height 15
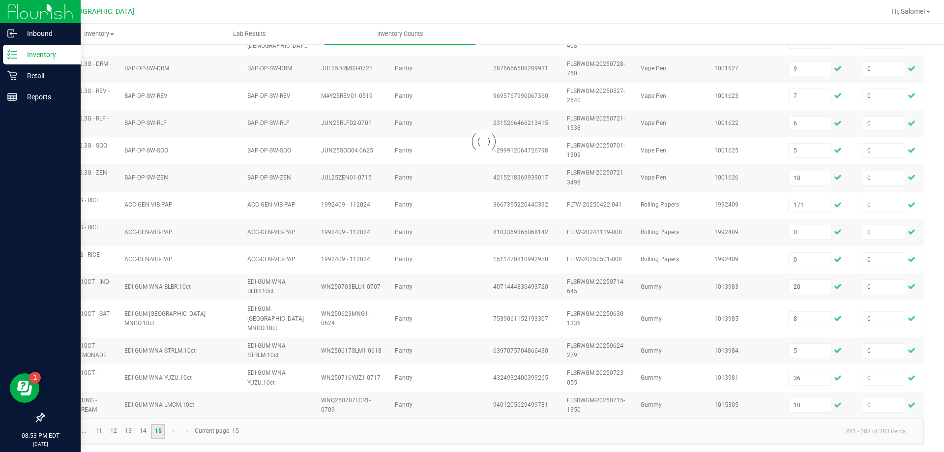
scroll to position [0, 0]
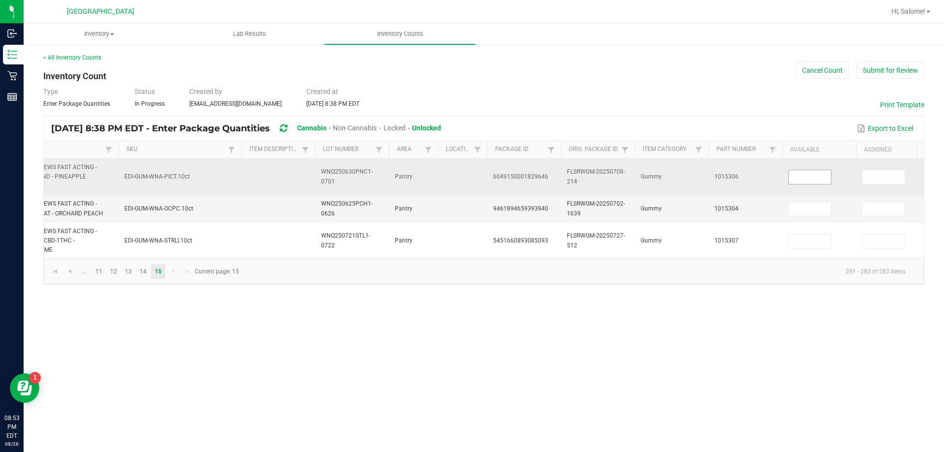
click at [692, 178] on input at bounding box center [810, 177] width 42 height 14
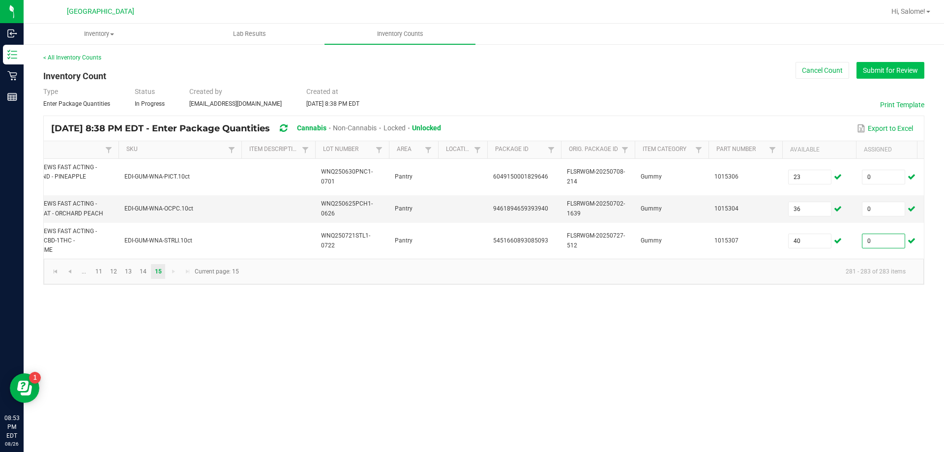
click at [692, 70] on button "Submit for Review" at bounding box center [891, 70] width 68 height 17
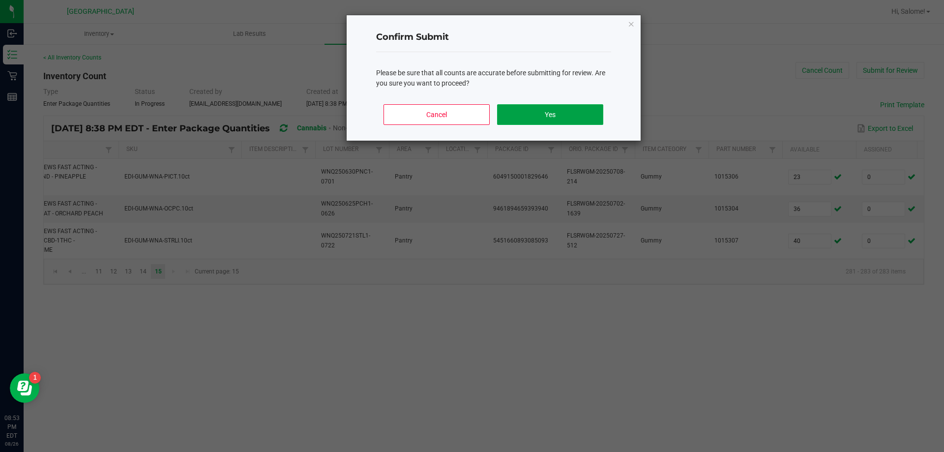
click at [542, 116] on button "Yes" at bounding box center [550, 114] width 106 height 21
